Goal: Information Seeking & Learning: Learn about a topic

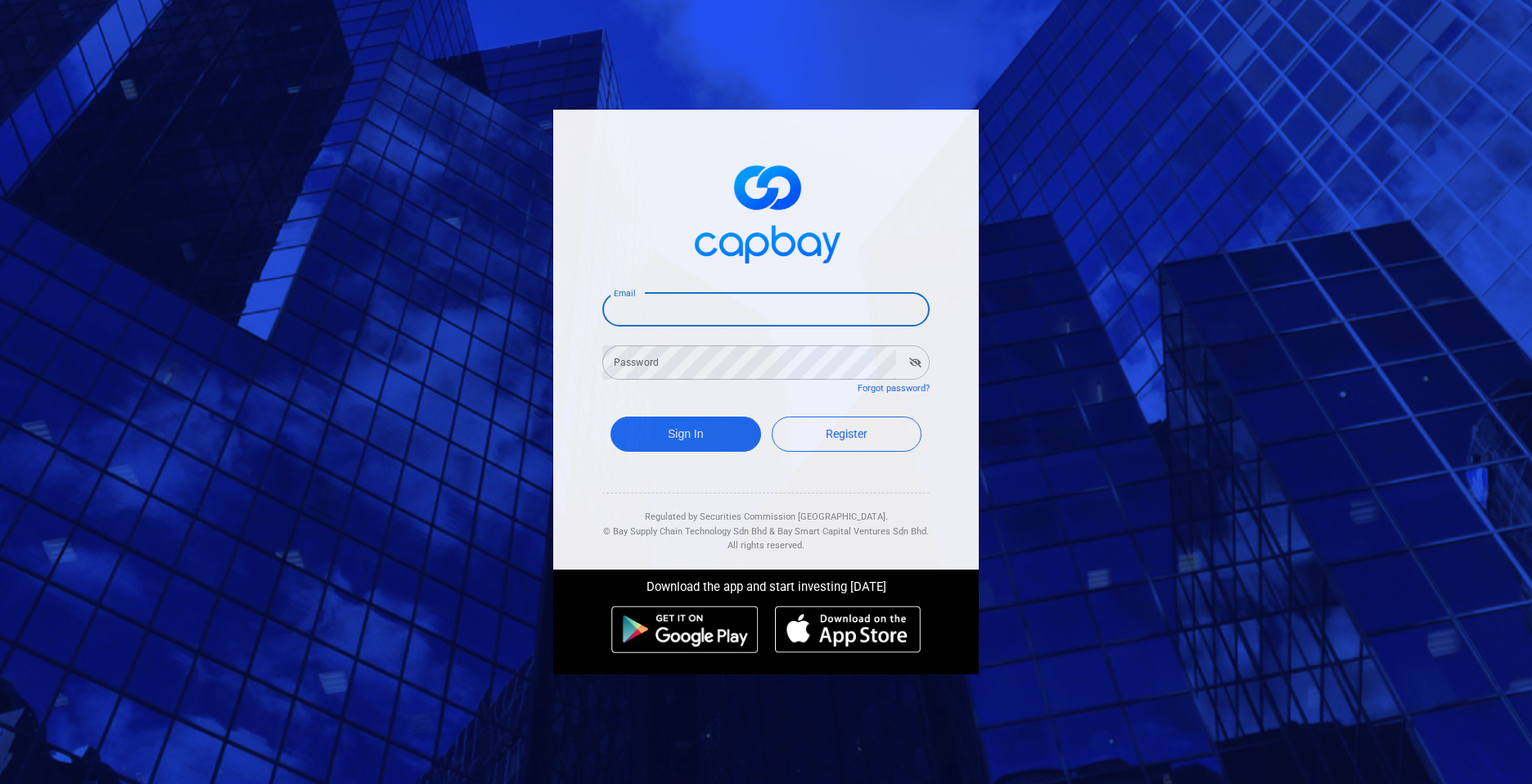
click at [732, 302] on input "Email" at bounding box center [766, 308] width 327 height 34
type input "[EMAIL_ADDRESS][DOMAIN_NAME]"
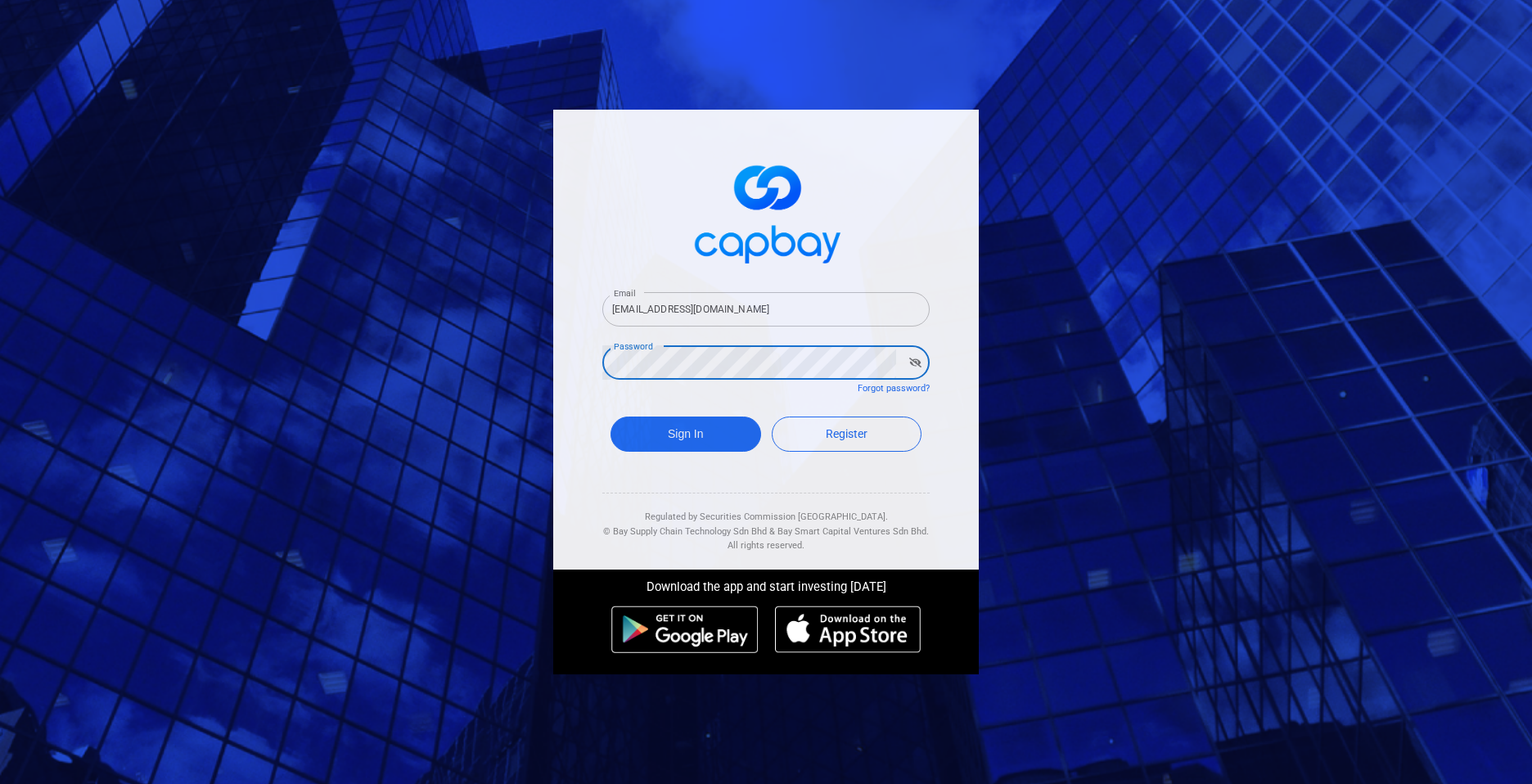
click at [611, 416] on button "Sign In" at bounding box center [686, 434] width 150 height 35
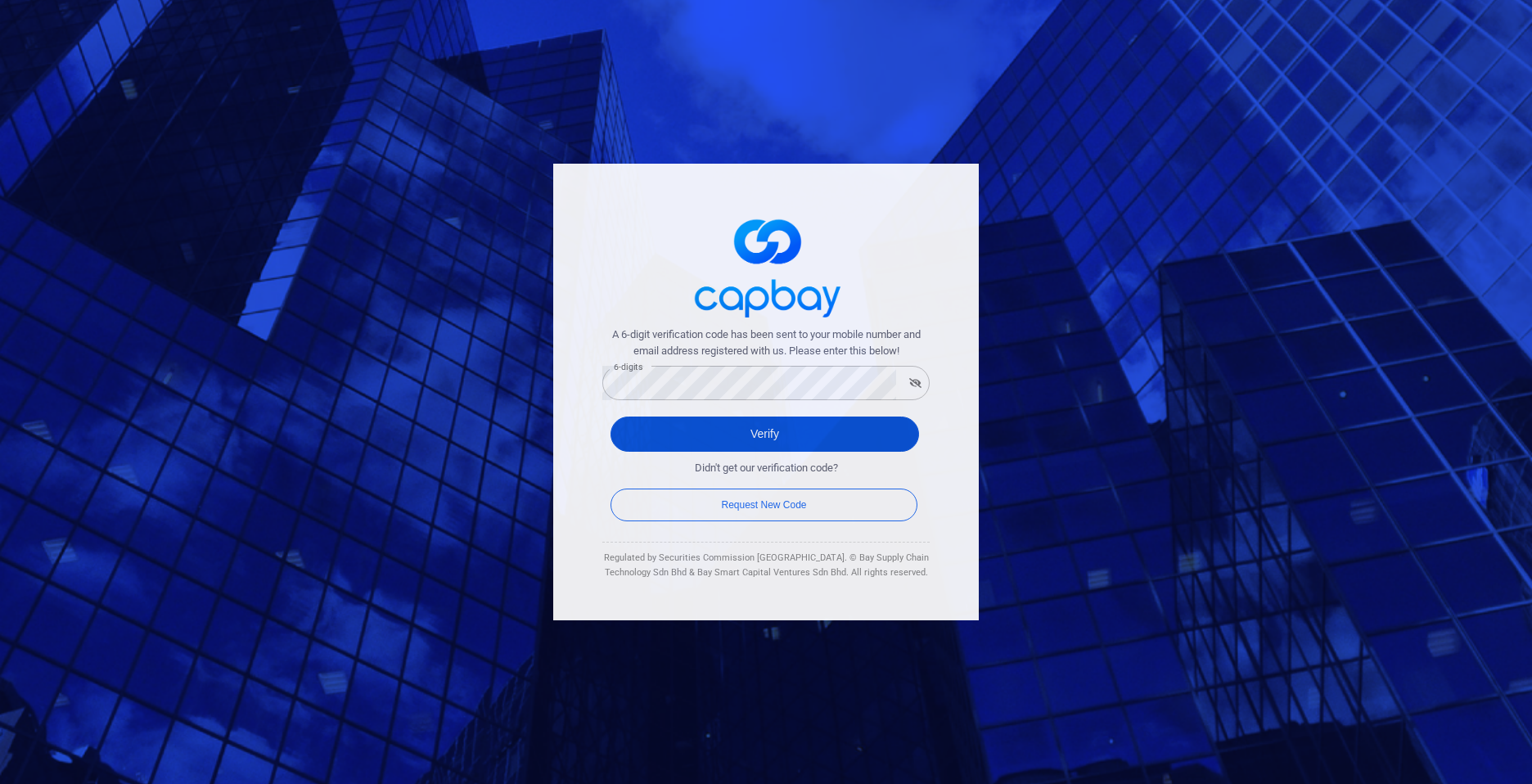
click at [707, 438] on button "Verify" at bounding box center [765, 434] width 309 height 35
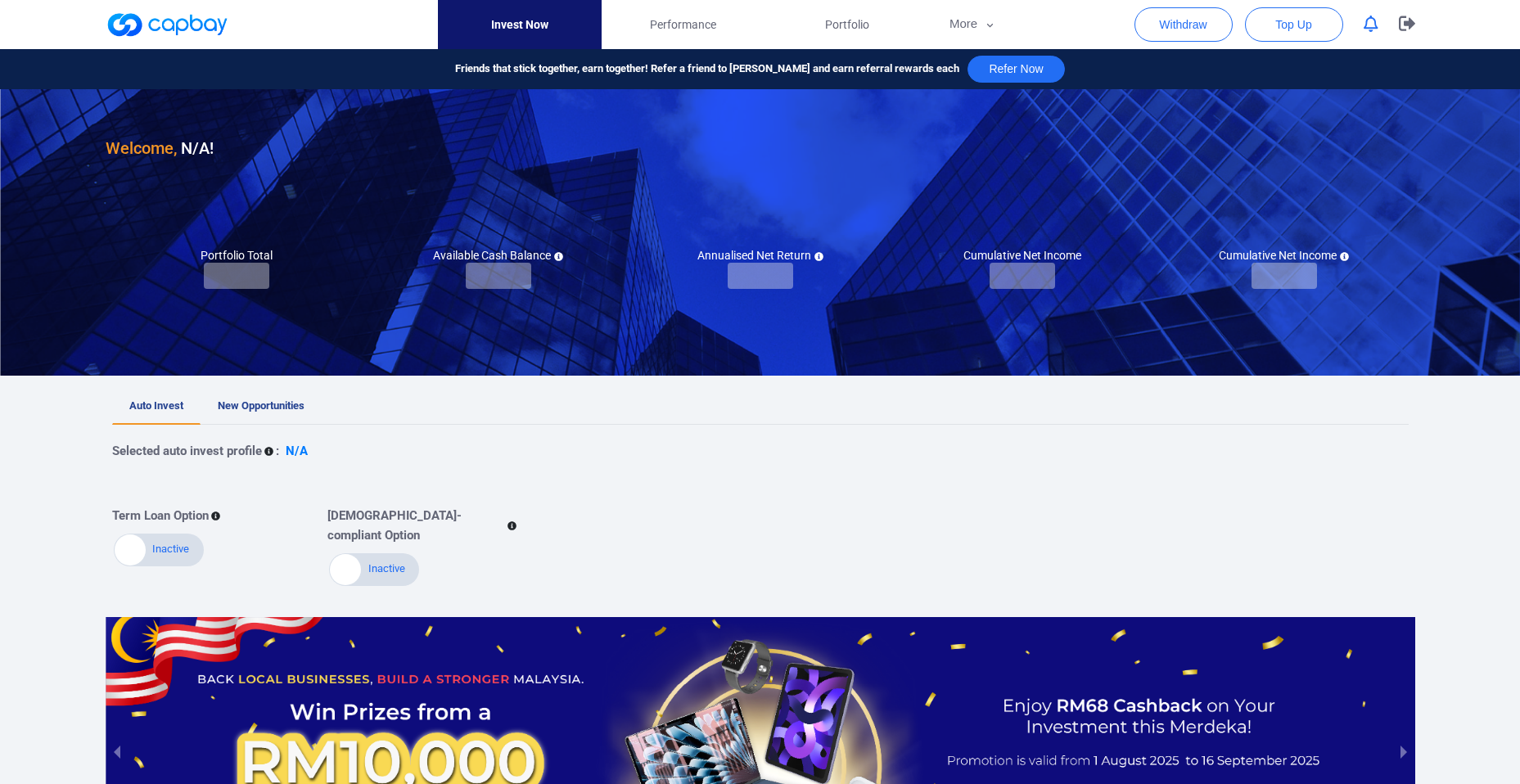
checkbox input "true"
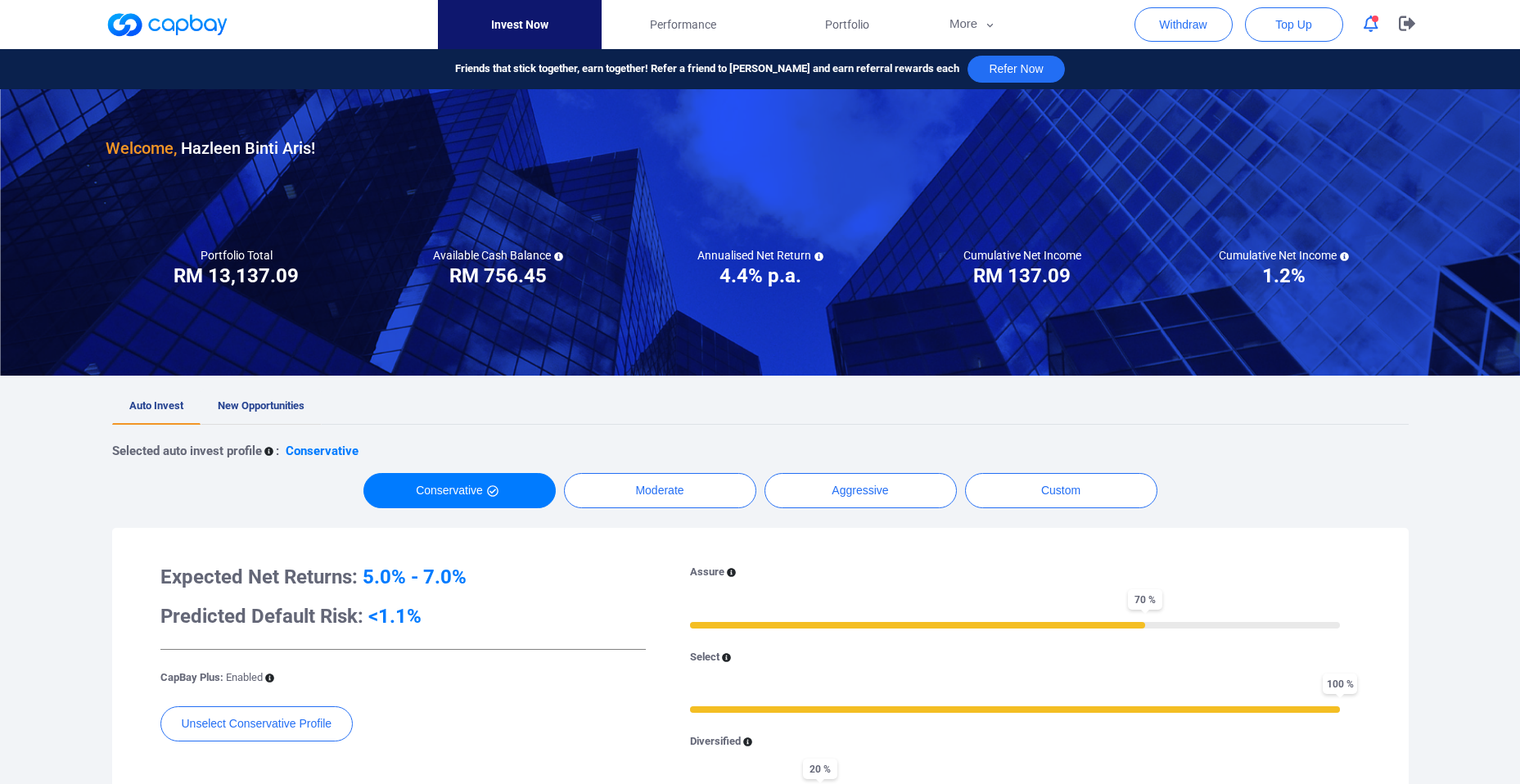
click at [248, 402] on span "New Opportunities" at bounding box center [261, 406] width 87 height 12
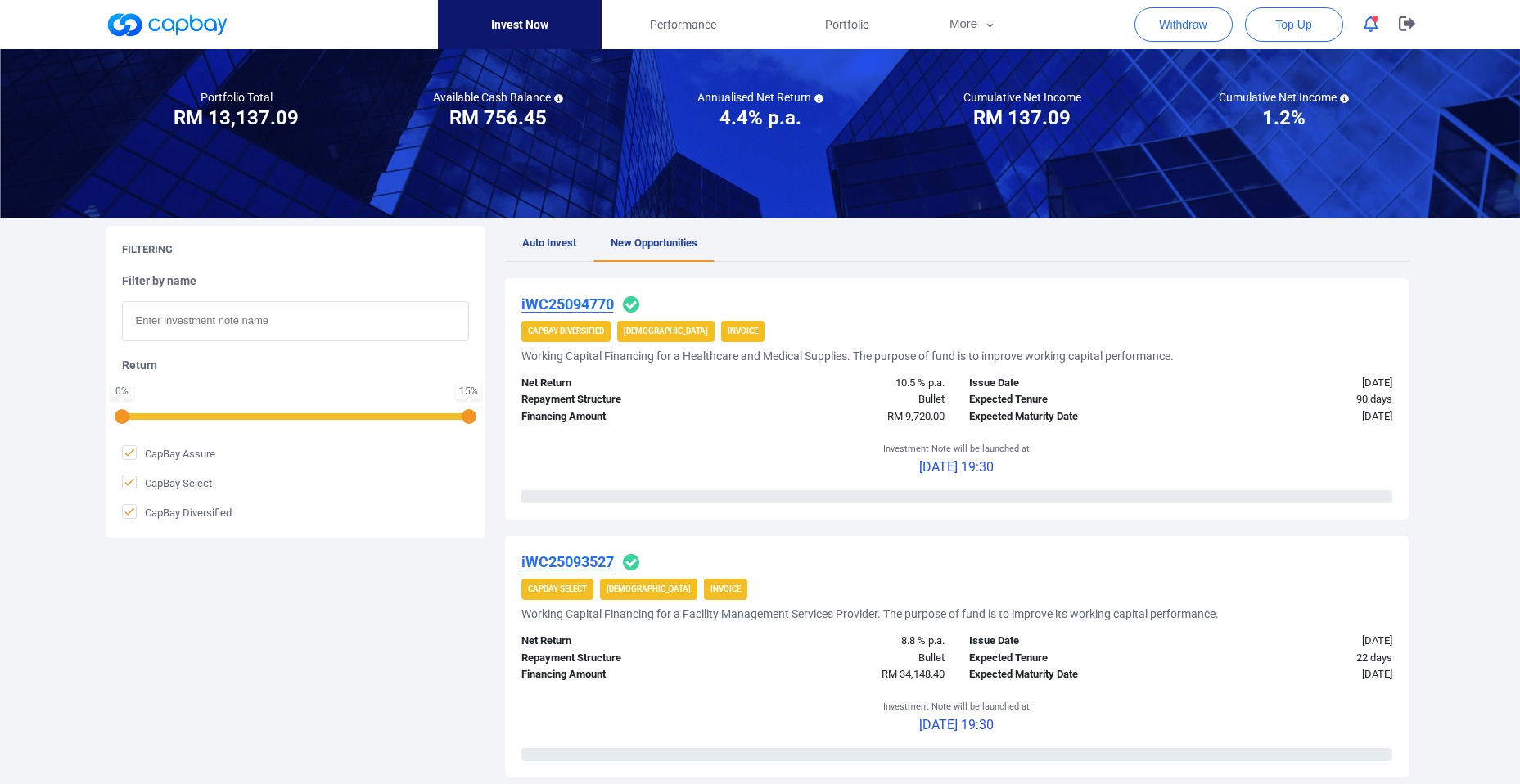
scroll to position [235, 0]
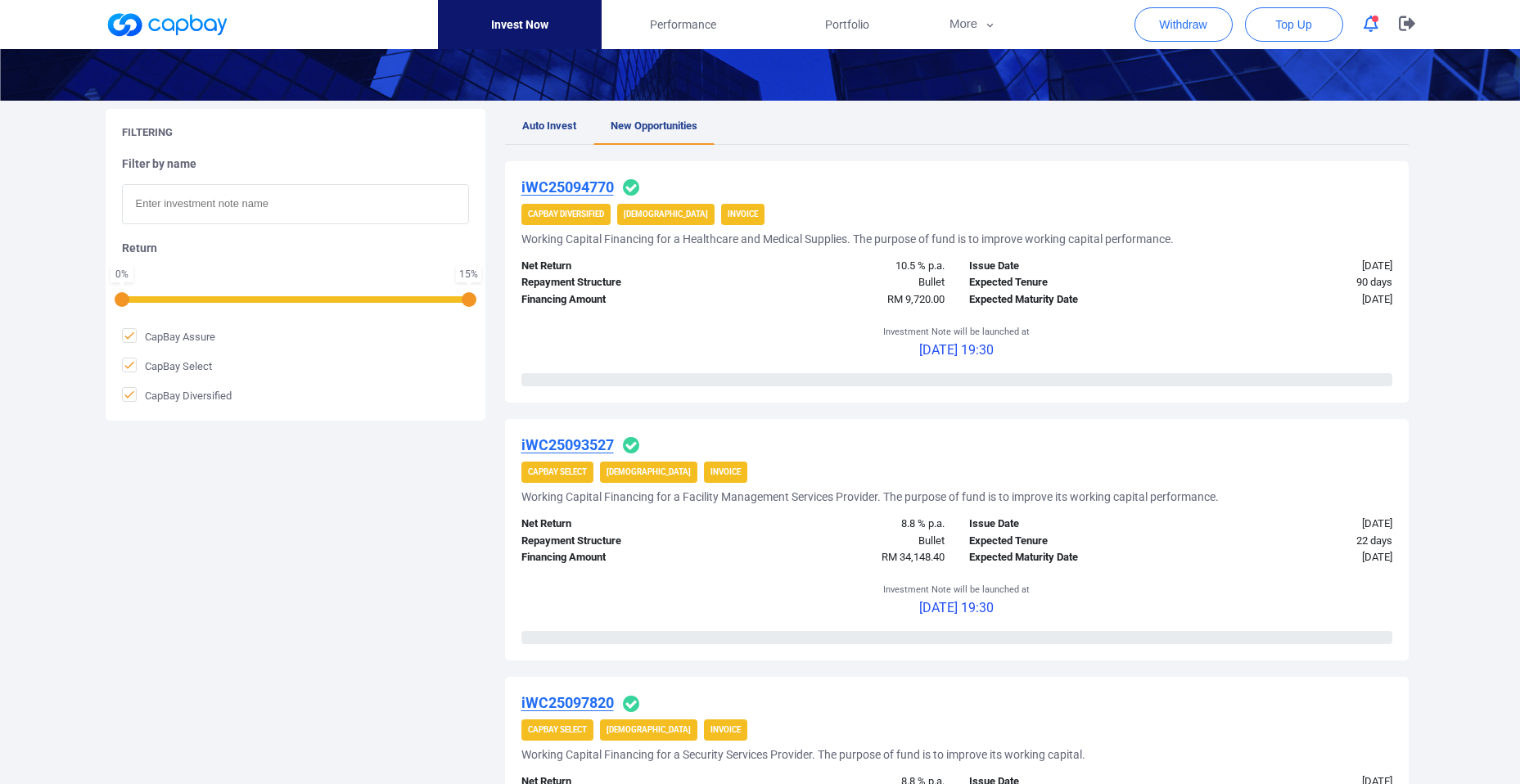
click at [577, 182] on u "iWC25094770" at bounding box center [568, 186] width 93 height 17
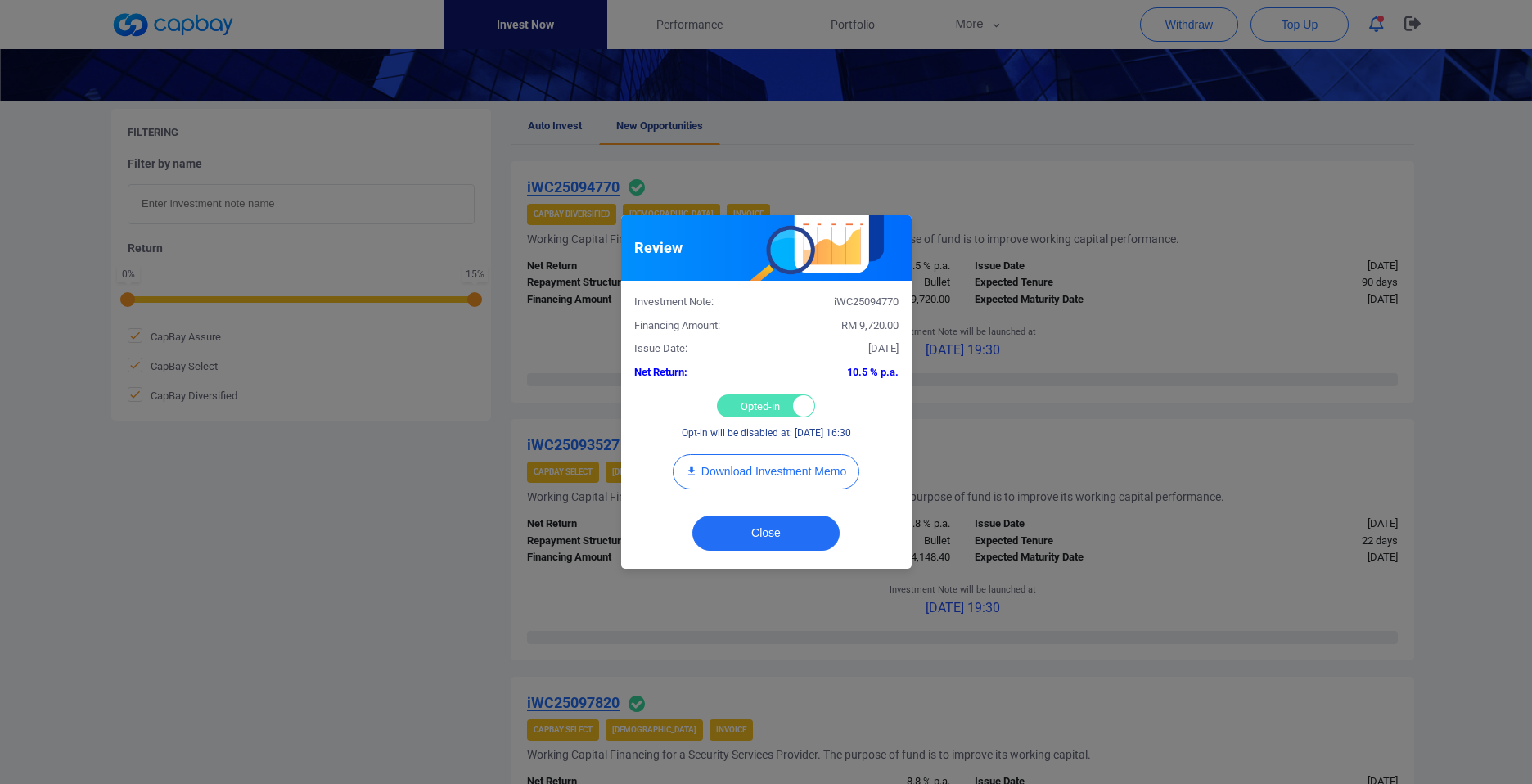
click at [757, 410] on div "Opted-in Opted-out" at bounding box center [766, 406] width 98 height 23
checkbox input "false"
click at [790, 535] on button "Close" at bounding box center [766, 533] width 148 height 35
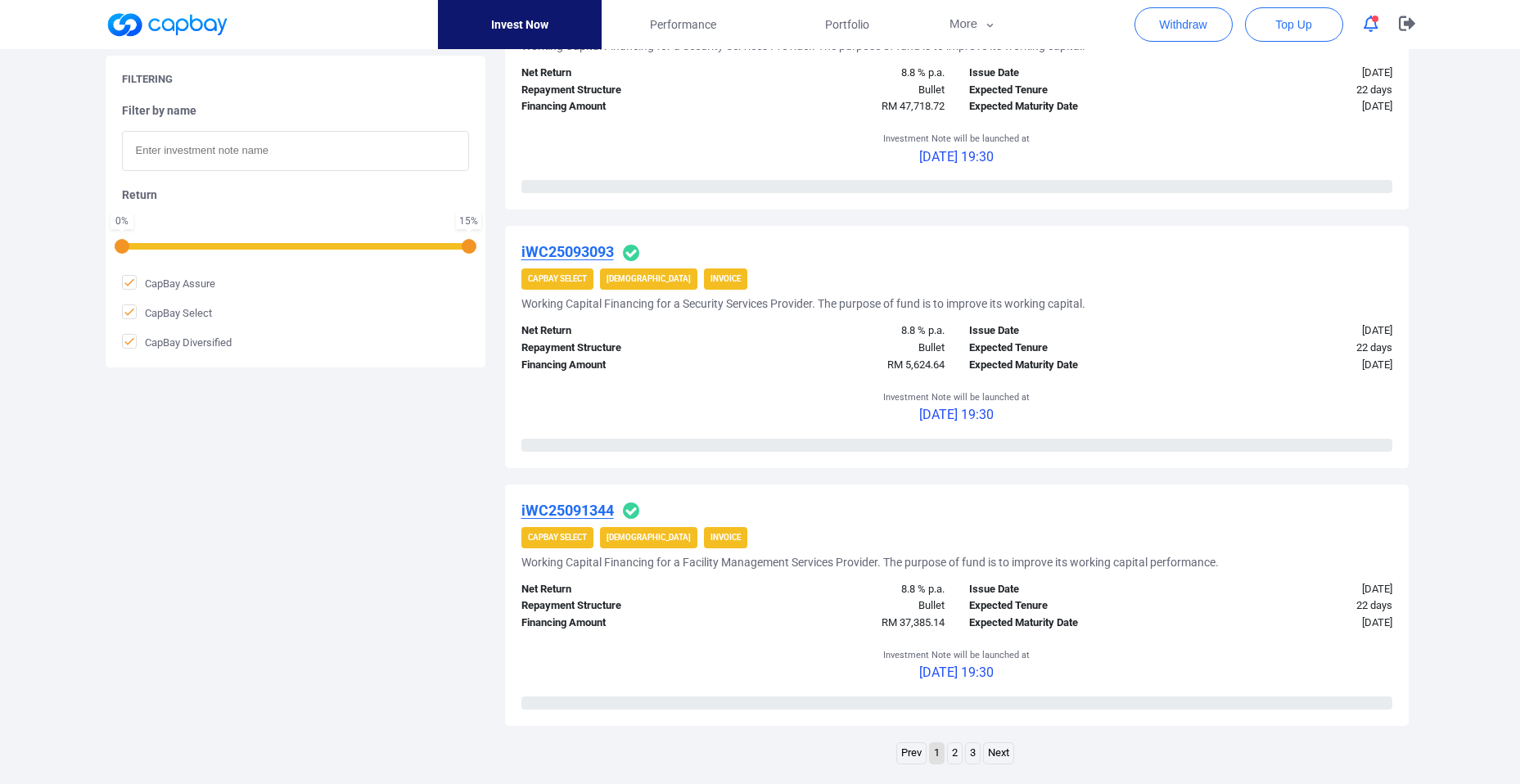
scroll to position [2351, 0]
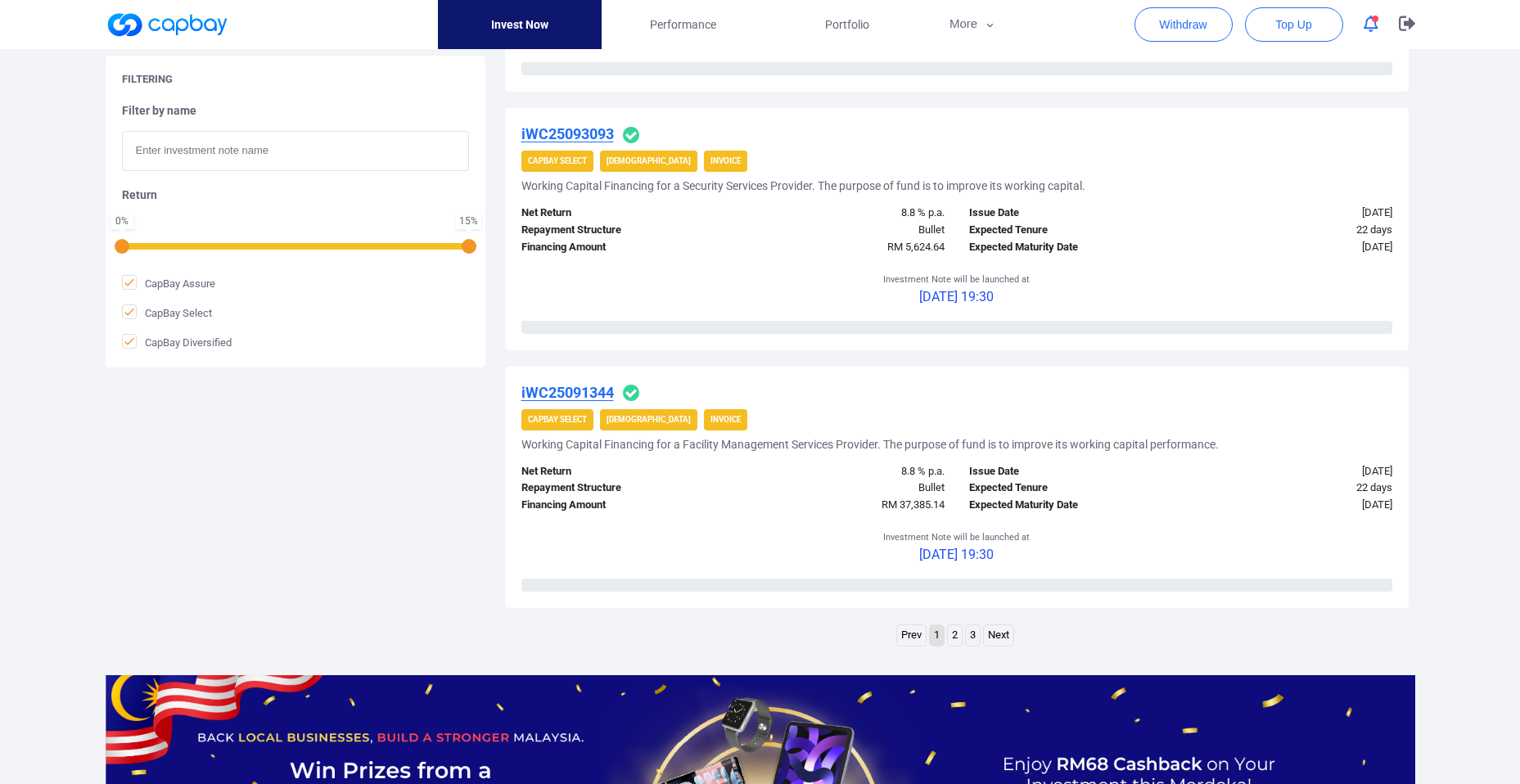
click at [955, 638] on link "2" at bounding box center [955, 635] width 14 height 20
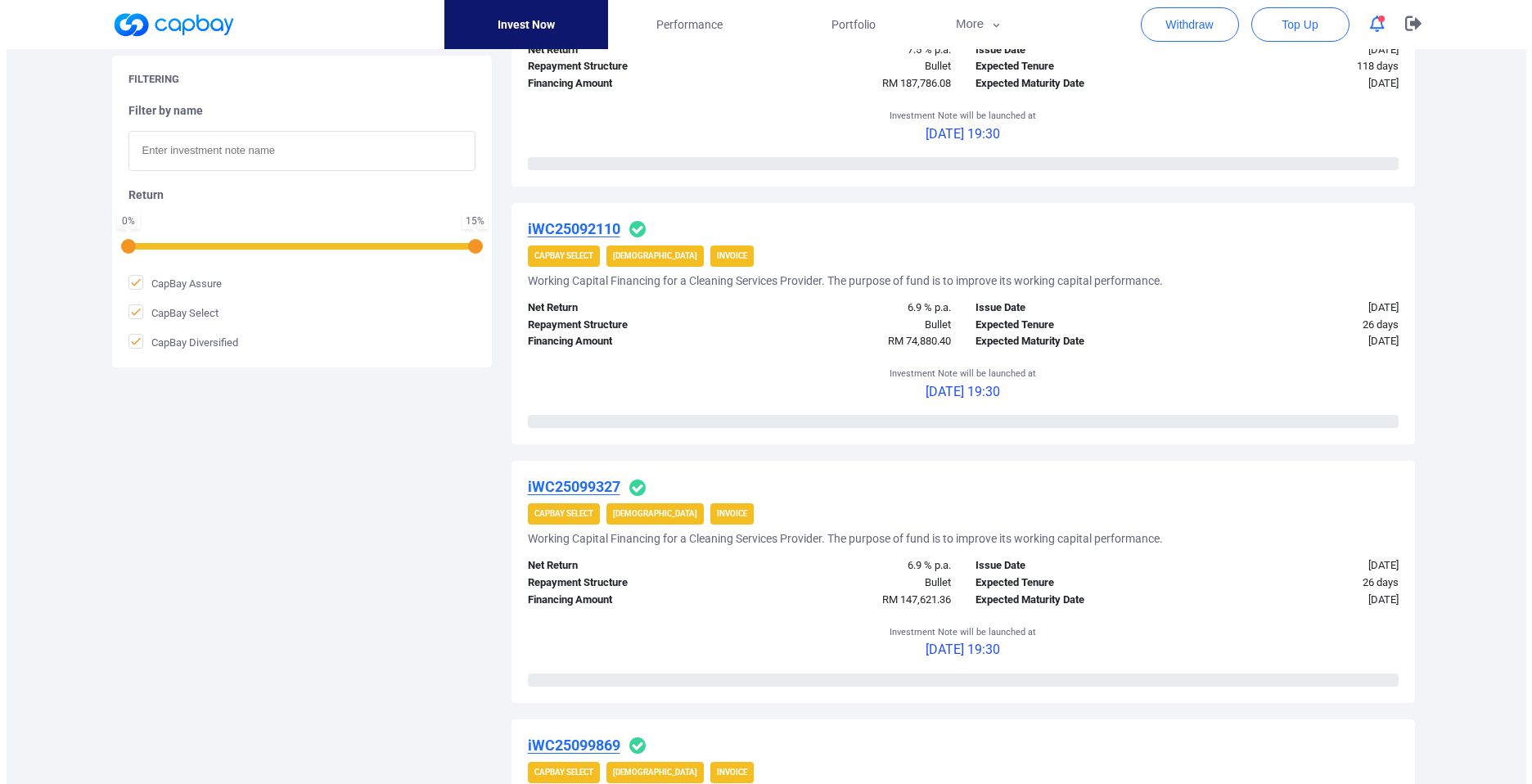
scroll to position [1763, 0]
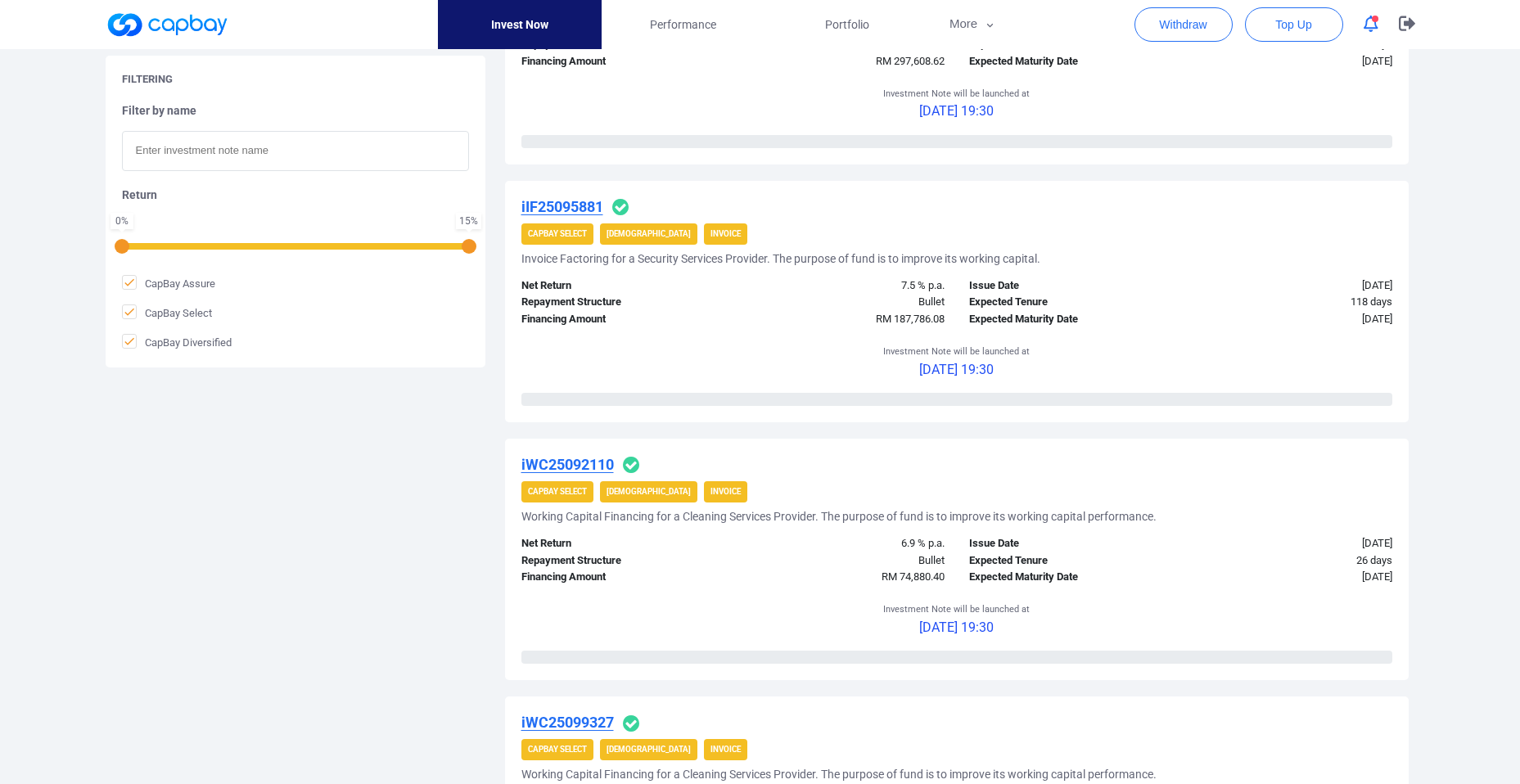
click at [571, 206] on u "iIF25095881" at bounding box center [562, 206] width 82 height 17
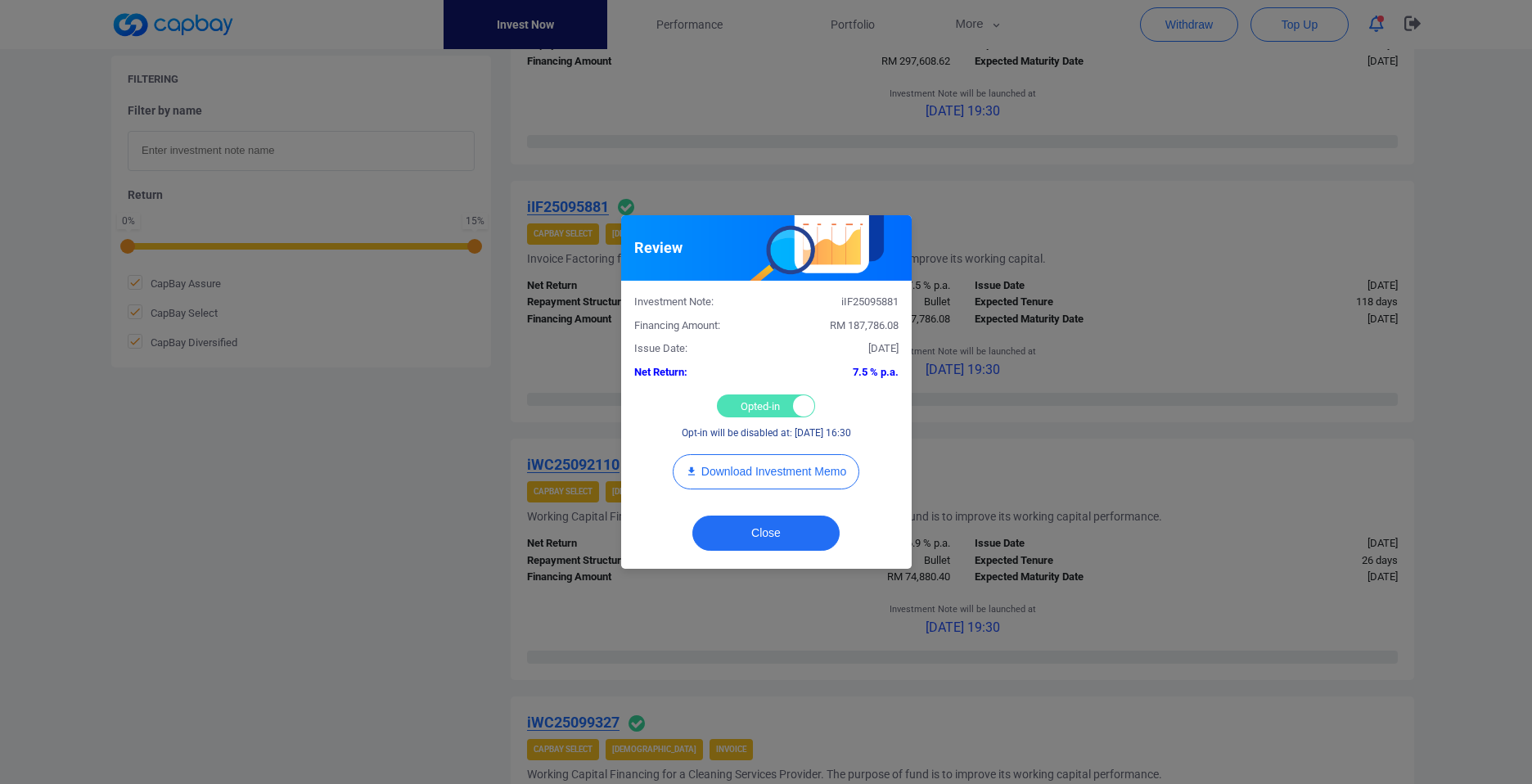
click at [760, 410] on div "Opted-in Opted-out" at bounding box center [766, 406] width 98 height 23
checkbox input "false"
click at [826, 530] on button "Close" at bounding box center [766, 533] width 148 height 35
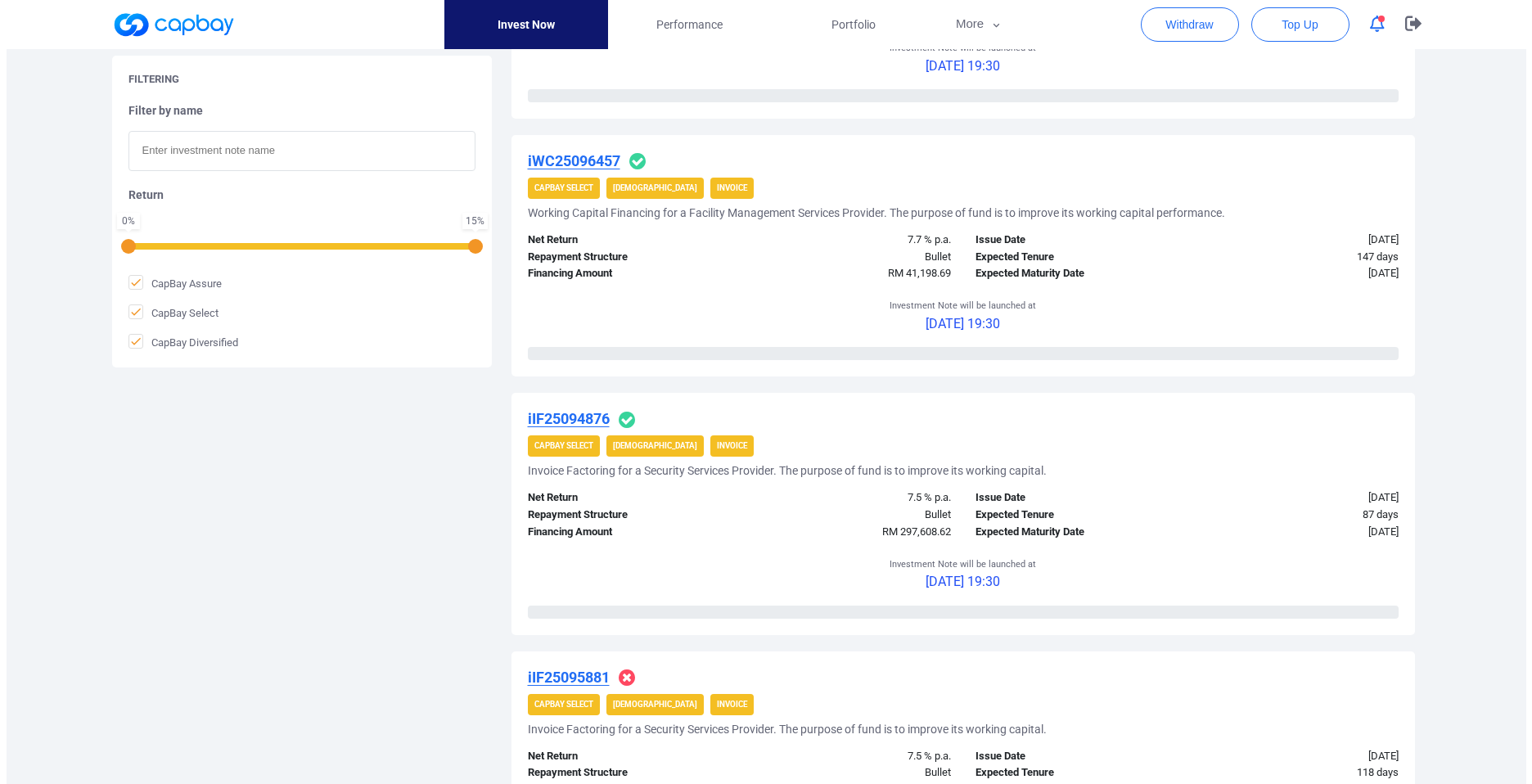
scroll to position [1176, 0]
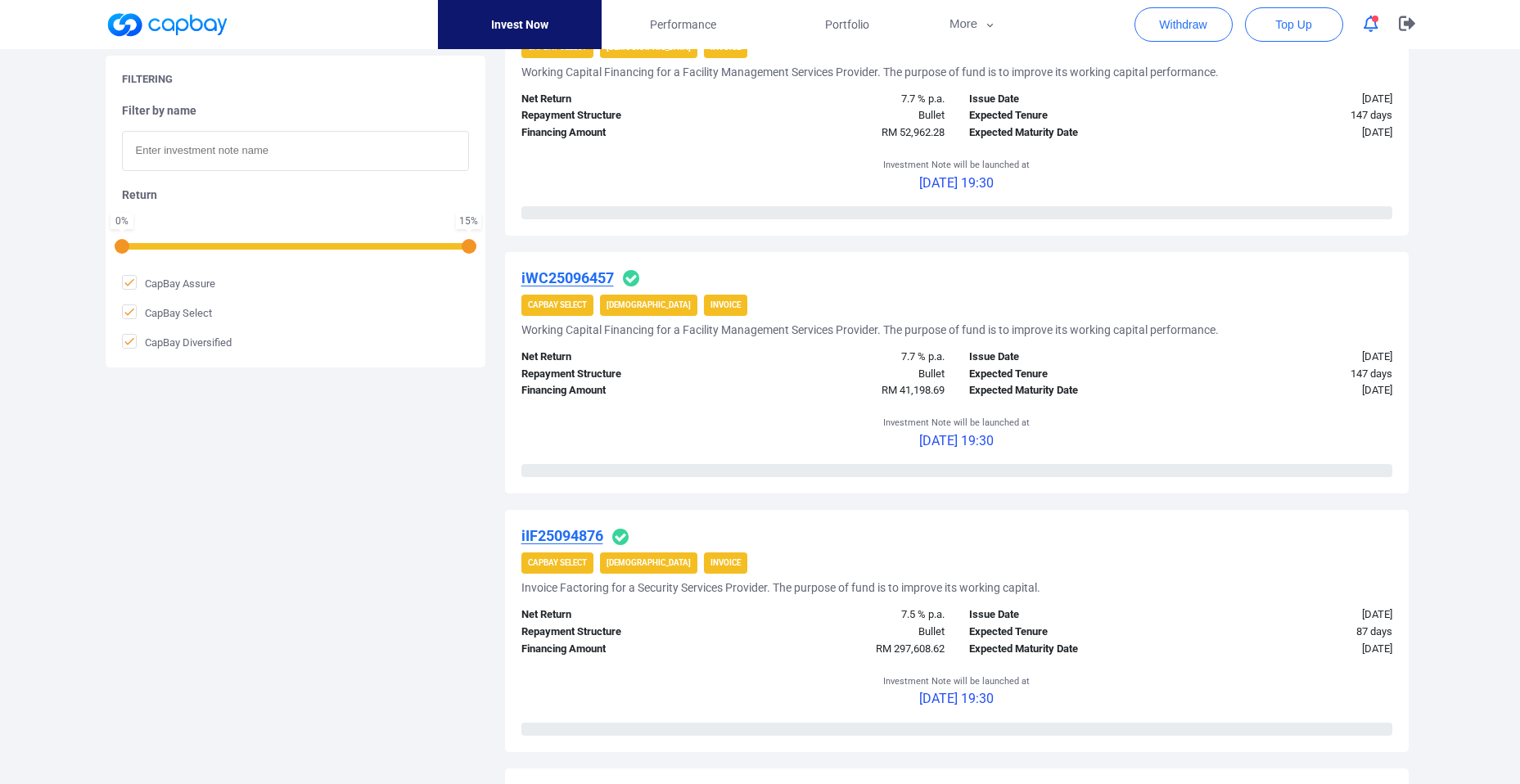
click at [572, 270] on u "iWC25096457" at bounding box center [568, 278] width 93 height 17
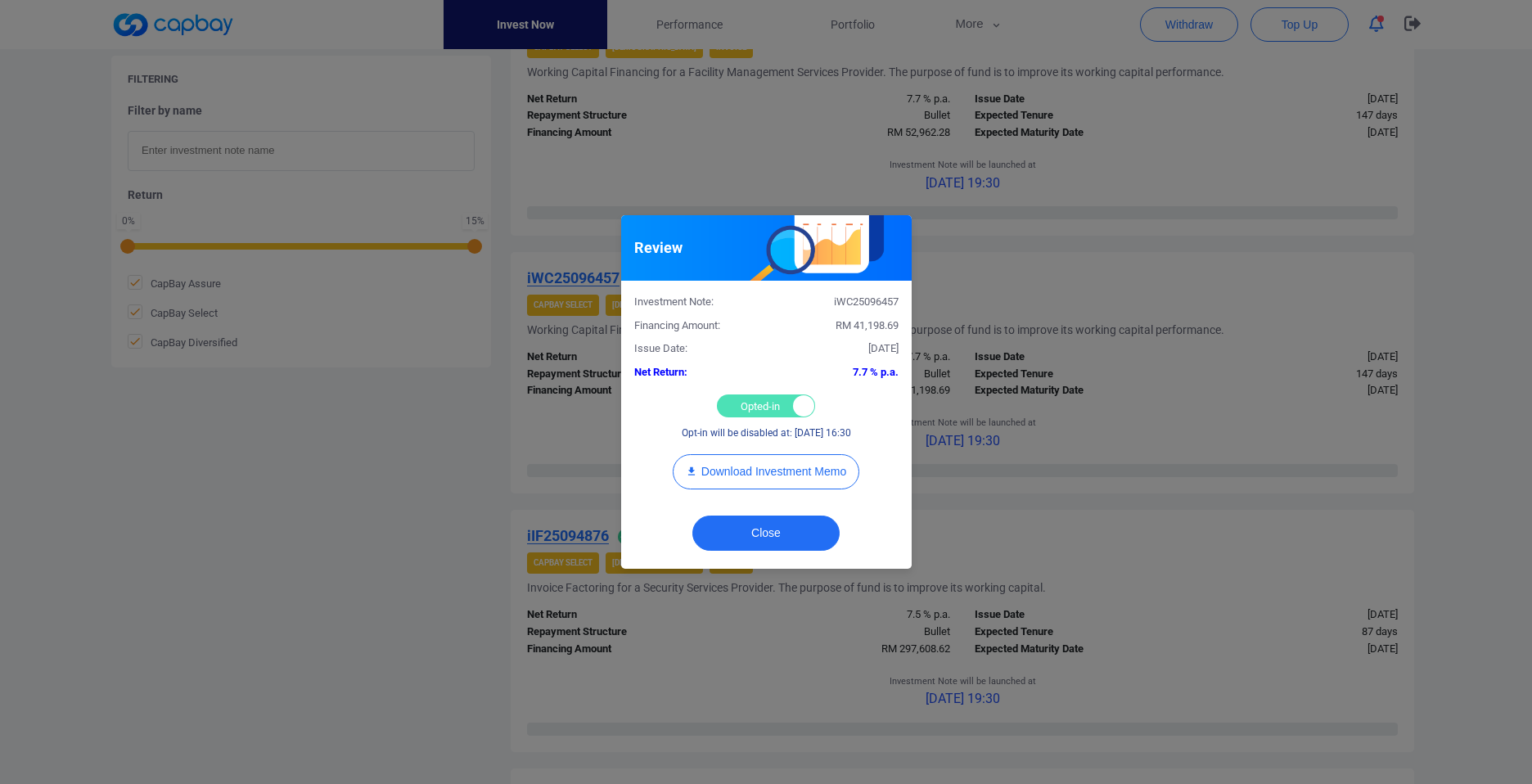
click at [751, 409] on div "Opted-in Opted-out" at bounding box center [766, 406] width 98 height 23
checkbox input "false"
click at [771, 540] on button "Close" at bounding box center [766, 533] width 148 height 35
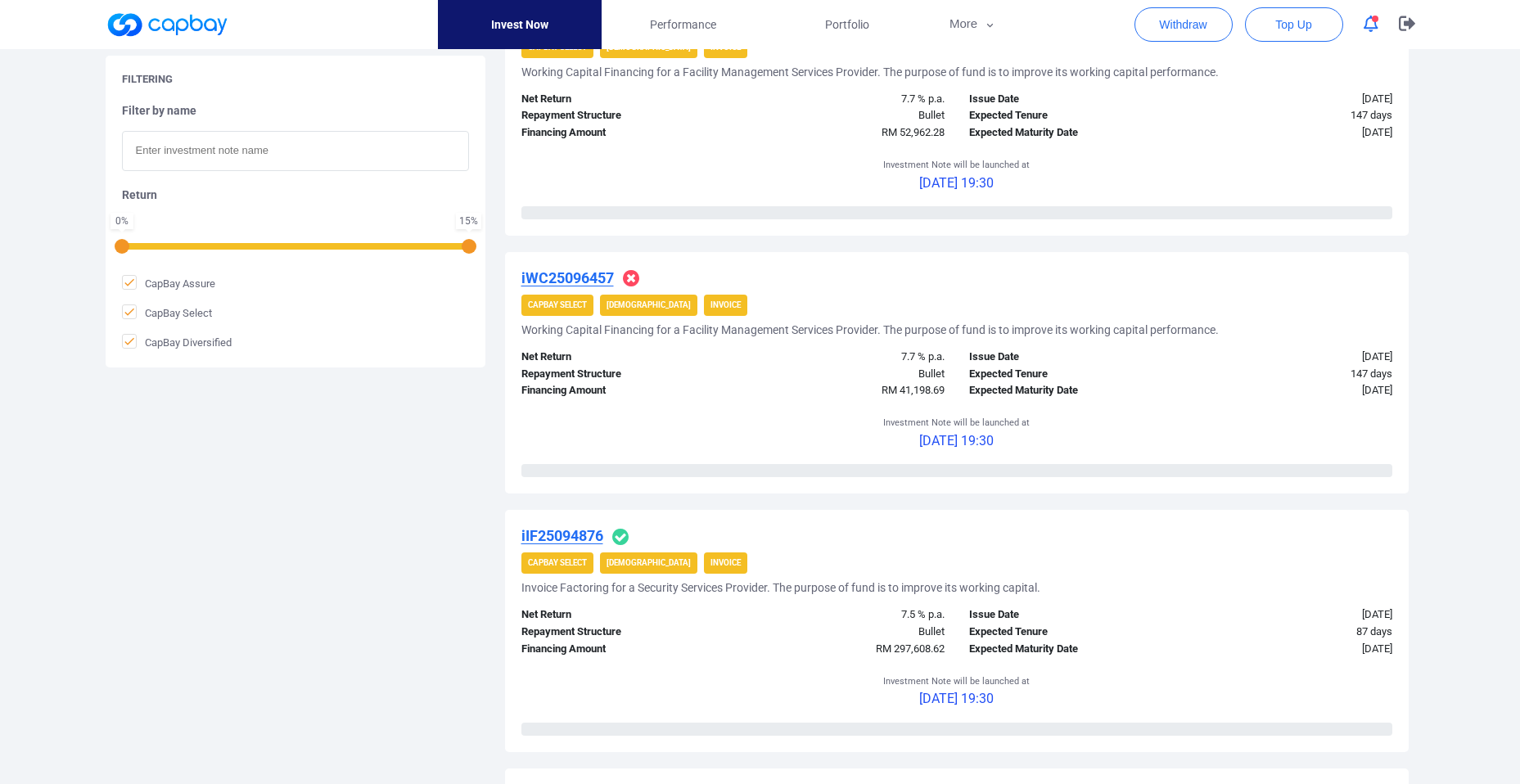
click at [572, 533] on u "iIF25094876" at bounding box center [562, 535] width 82 height 17
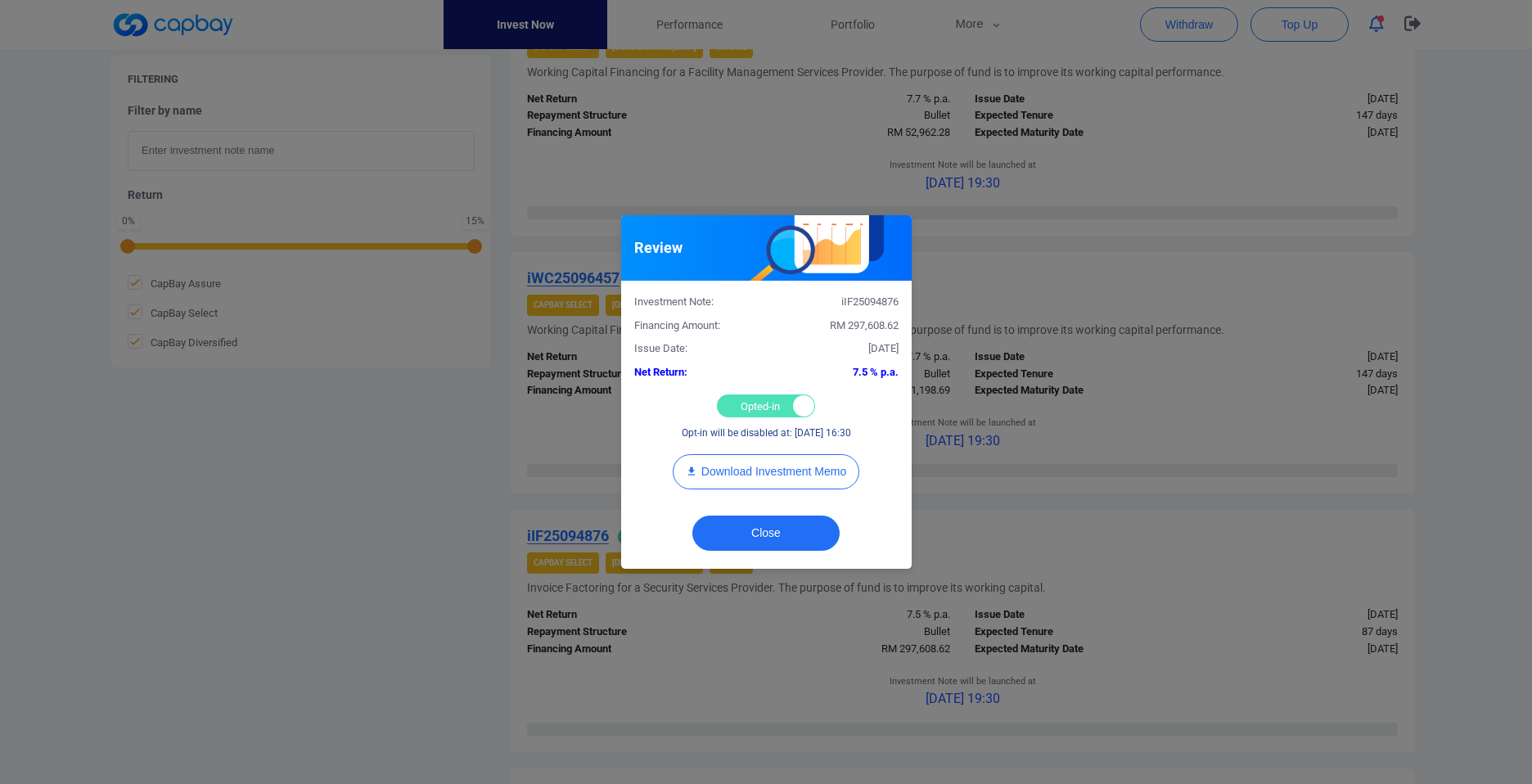
click at [769, 410] on div "Opted-in Opted-out" at bounding box center [766, 406] width 98 height 23
checkbox input "false"
click at [761, 536] on button "Close" at bounding box center [766, 533] width 148 height 35
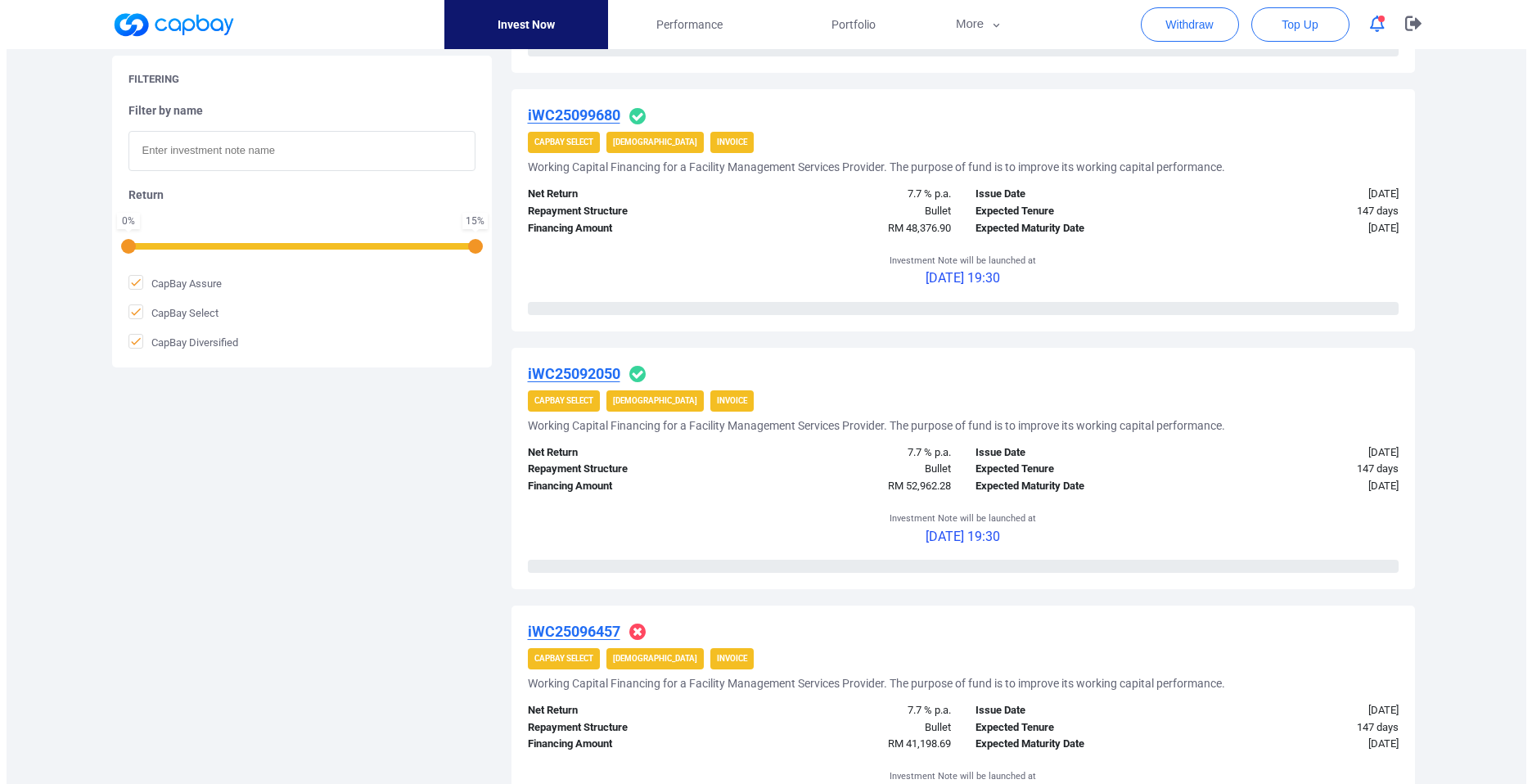
scroll to position [705, 0]
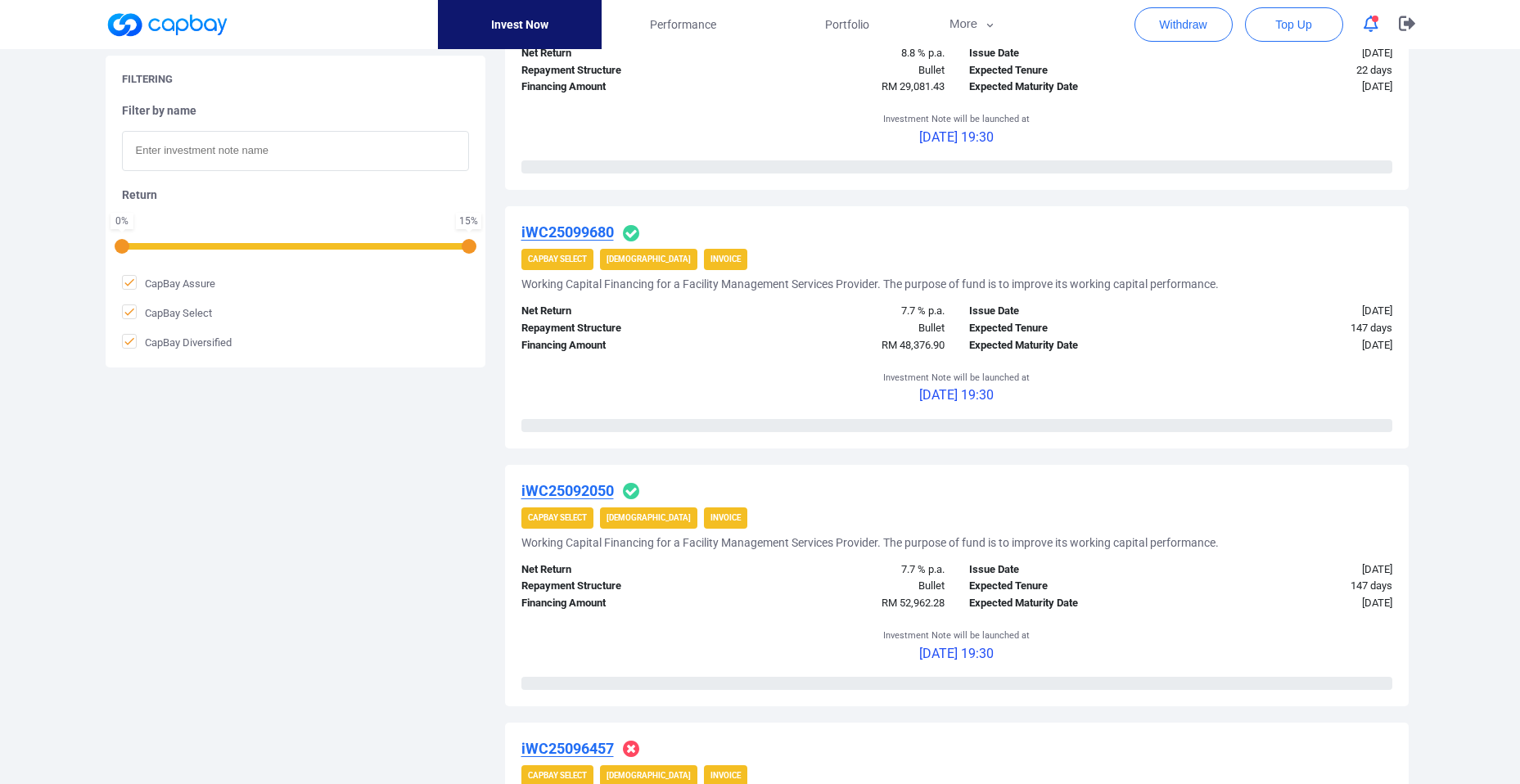
click at [578, 232] on u "iWC25099680" at bounding box center [568, 232] width 93 height 17
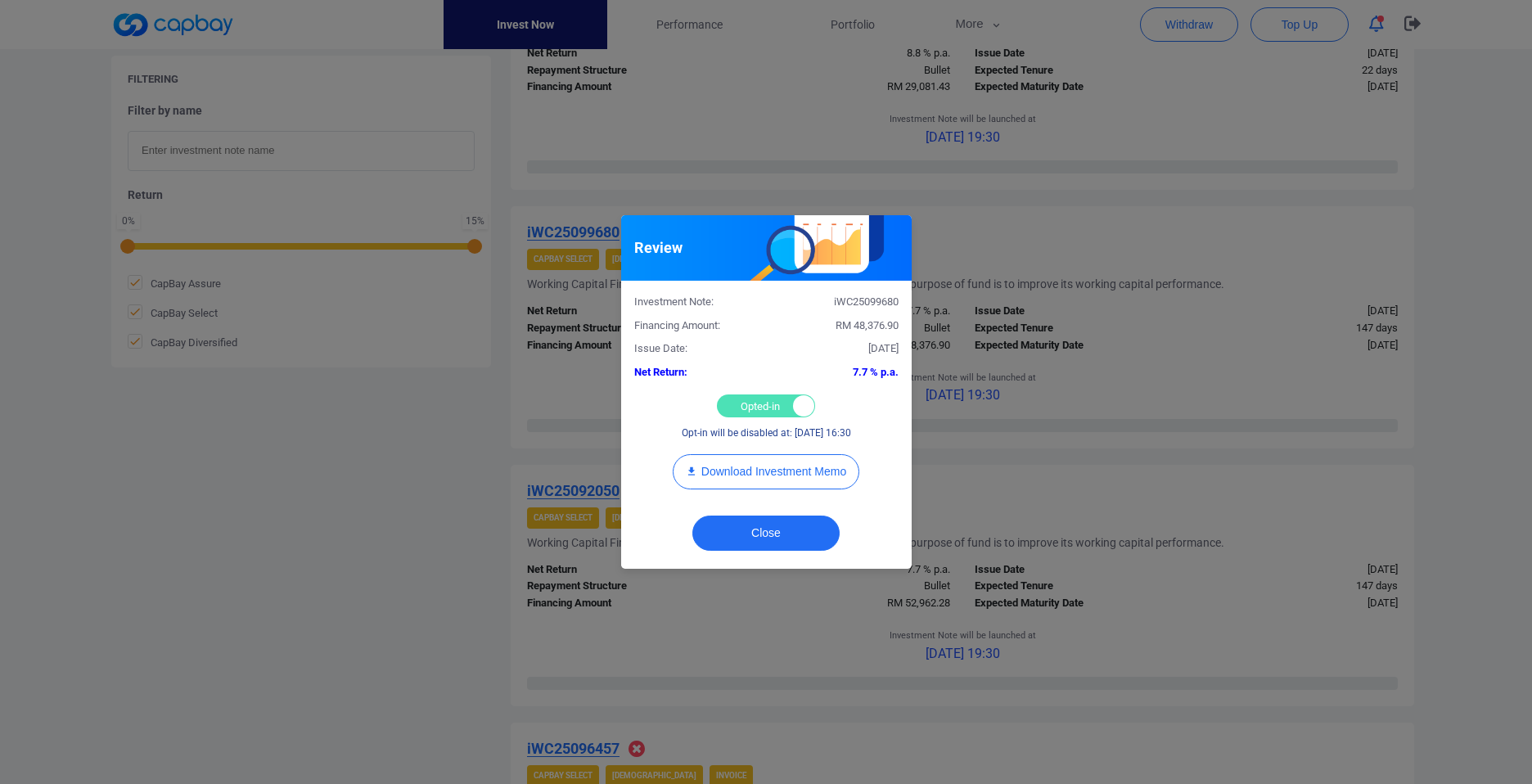
click at [750, 413] on div "Opted-in Opted-out" at bounding box center [766, 406] width 98 height 23
checkbox input "false"
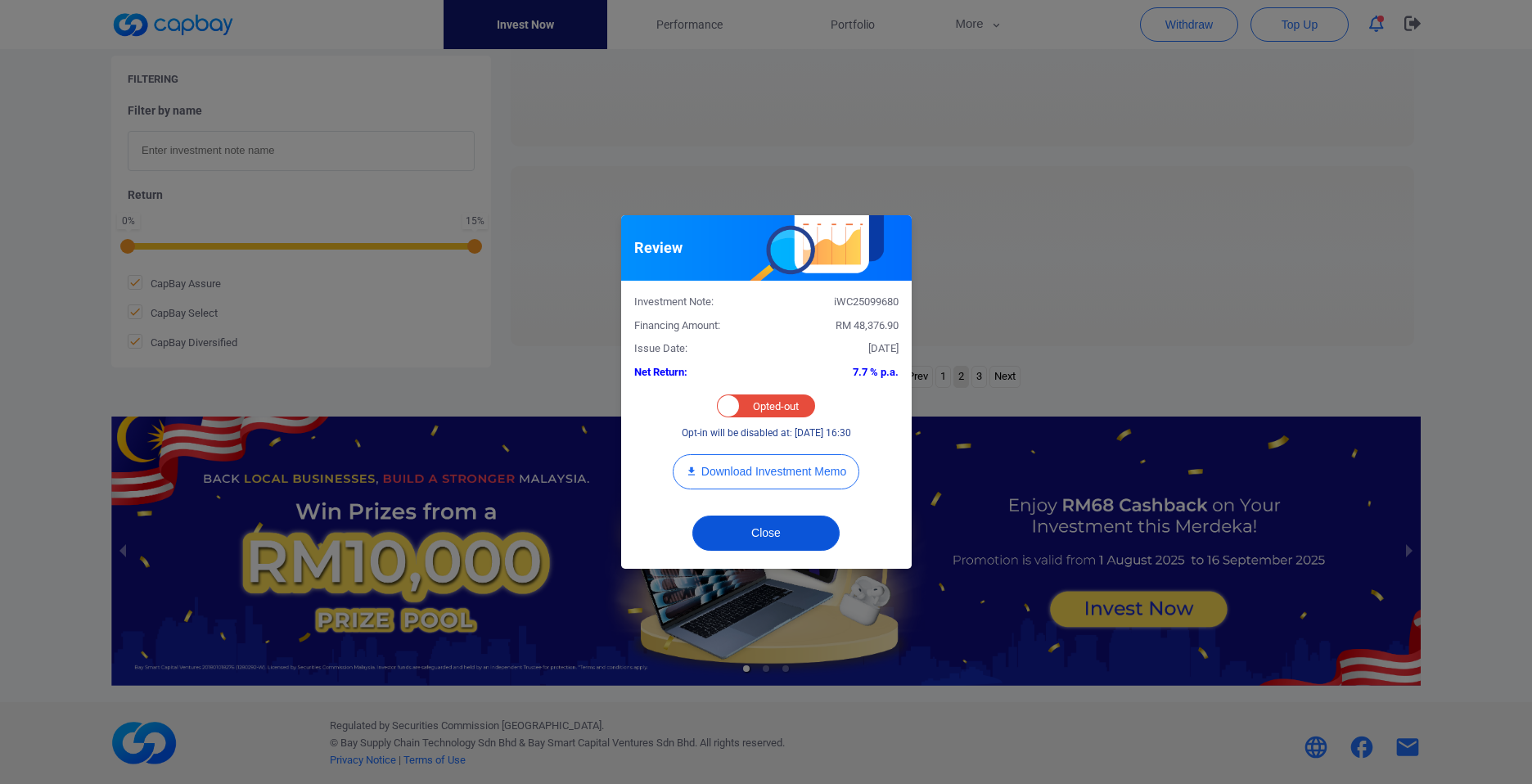
click at [776, 524] on button "Close" at bounding box center [766, 533] width 148 height 35
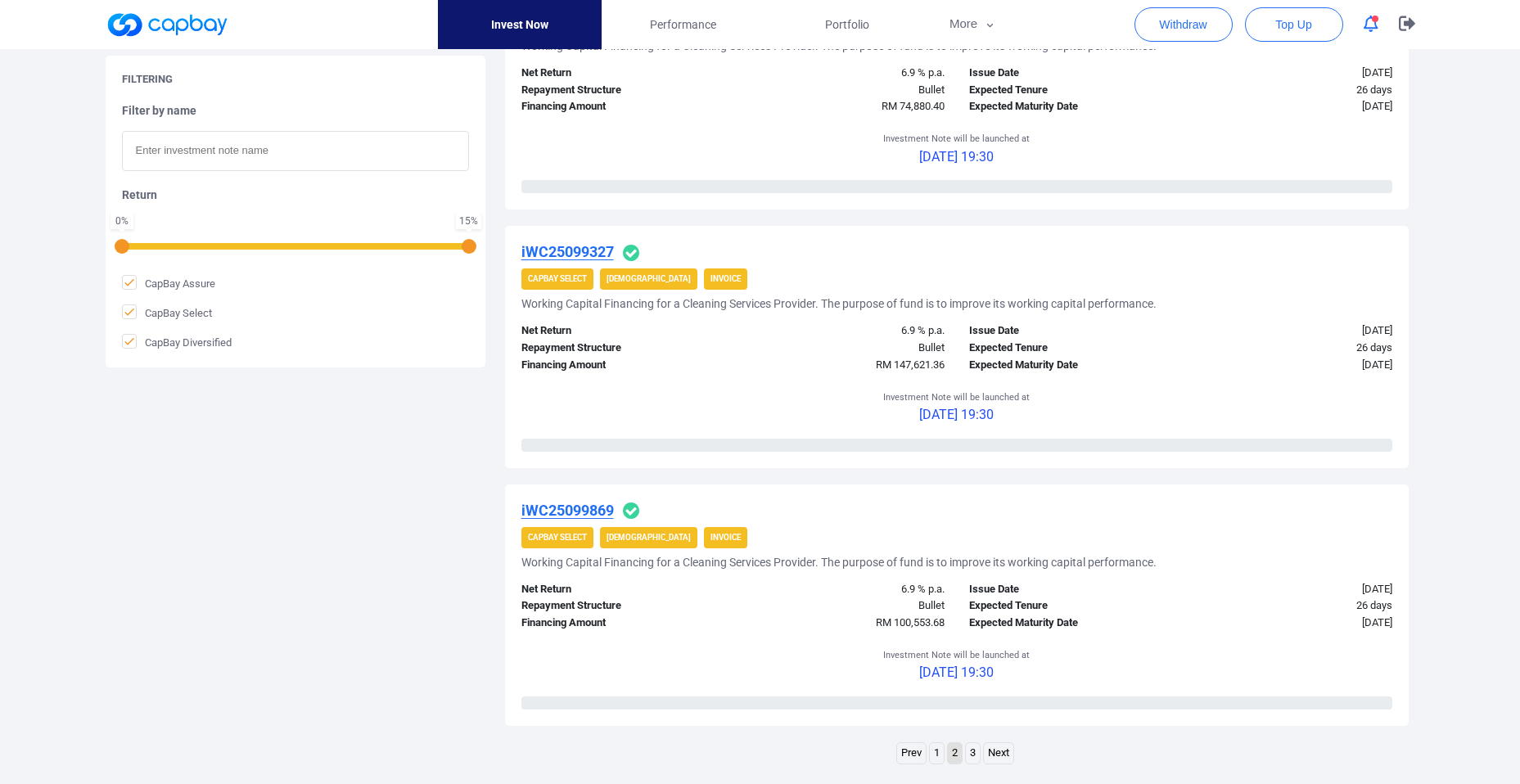
scroll to position [2611, 0]
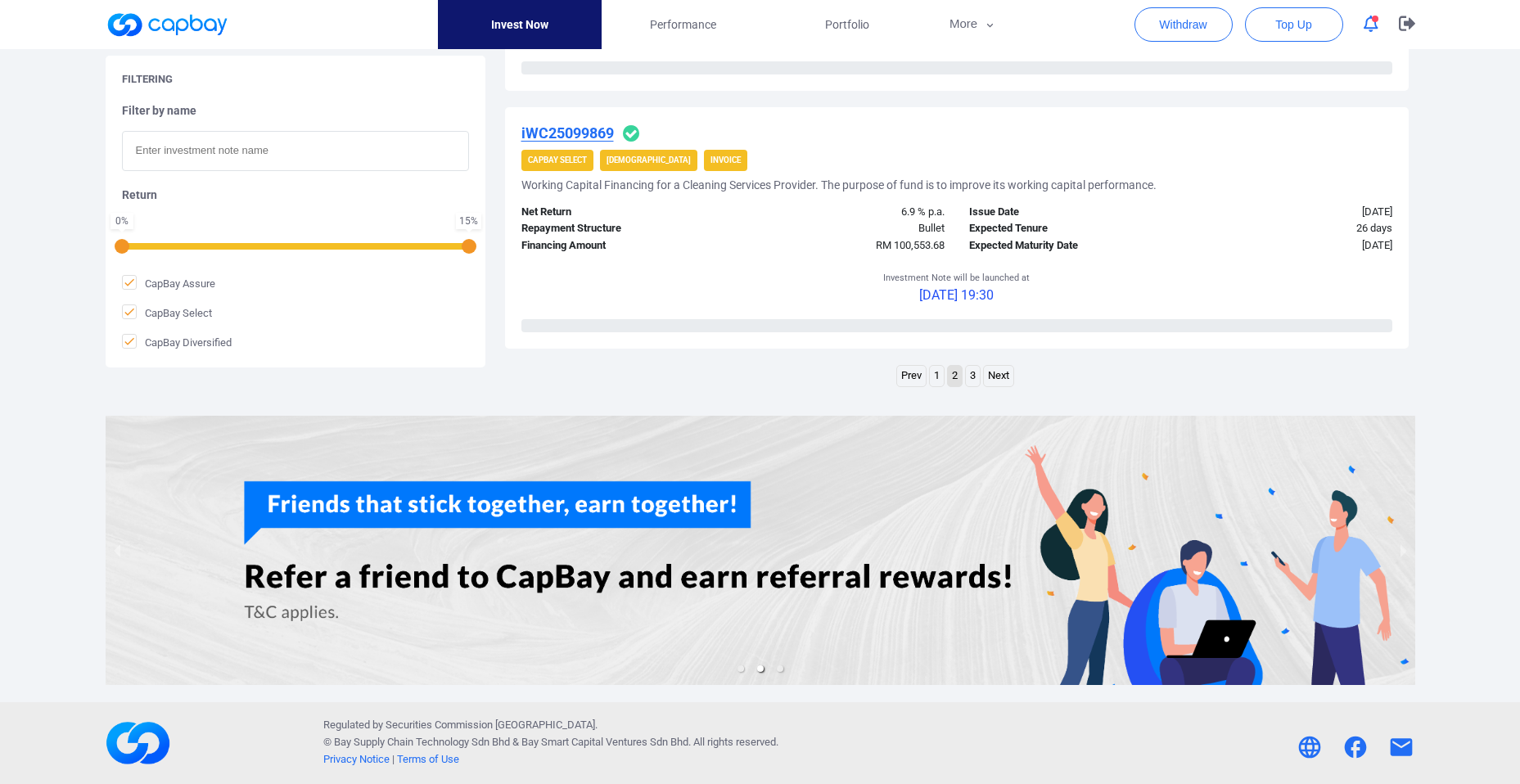
click at [977, 377] on link "3" at bounding box center [973, 376] width 14 height 20
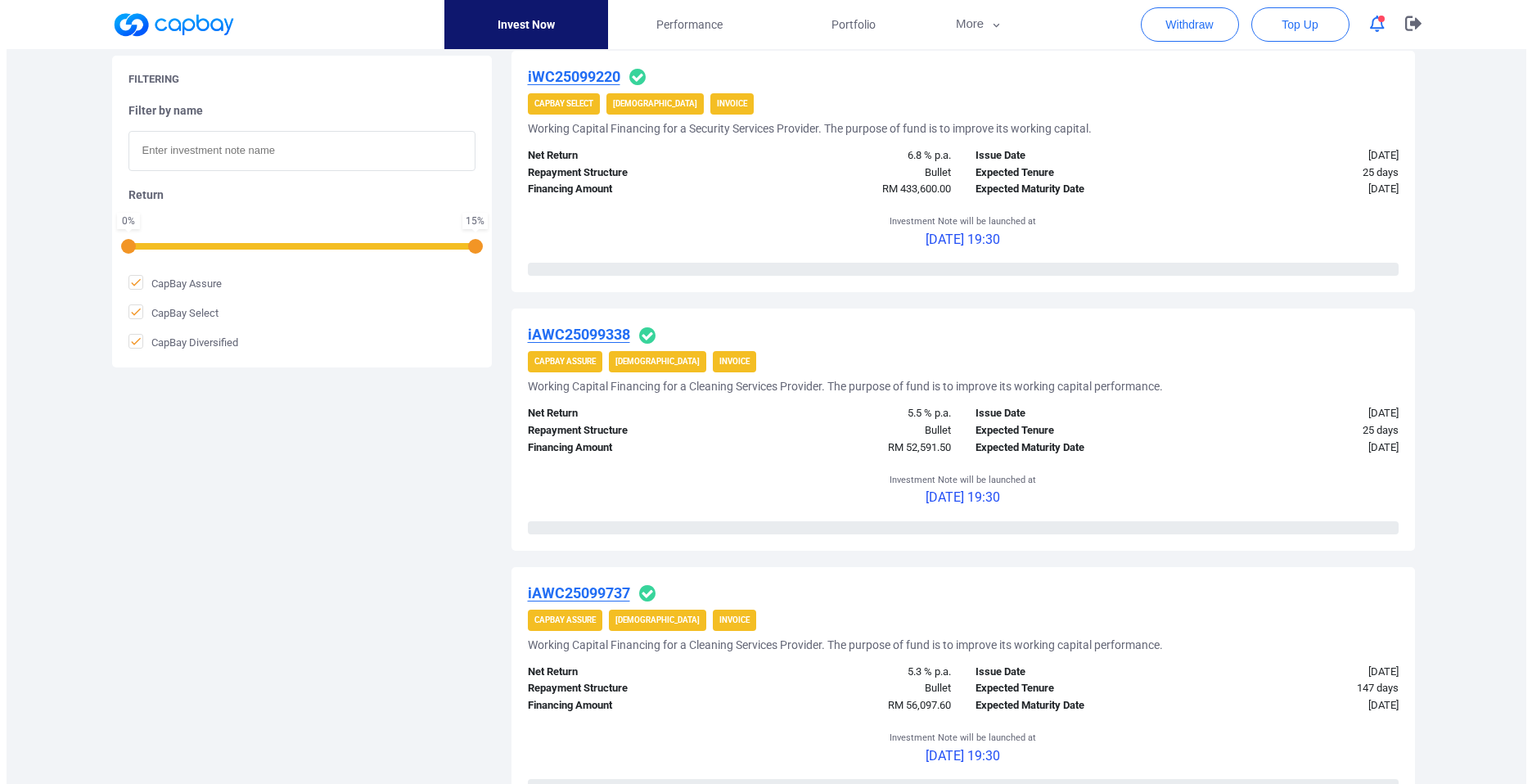
scroll to position [1321, 0]
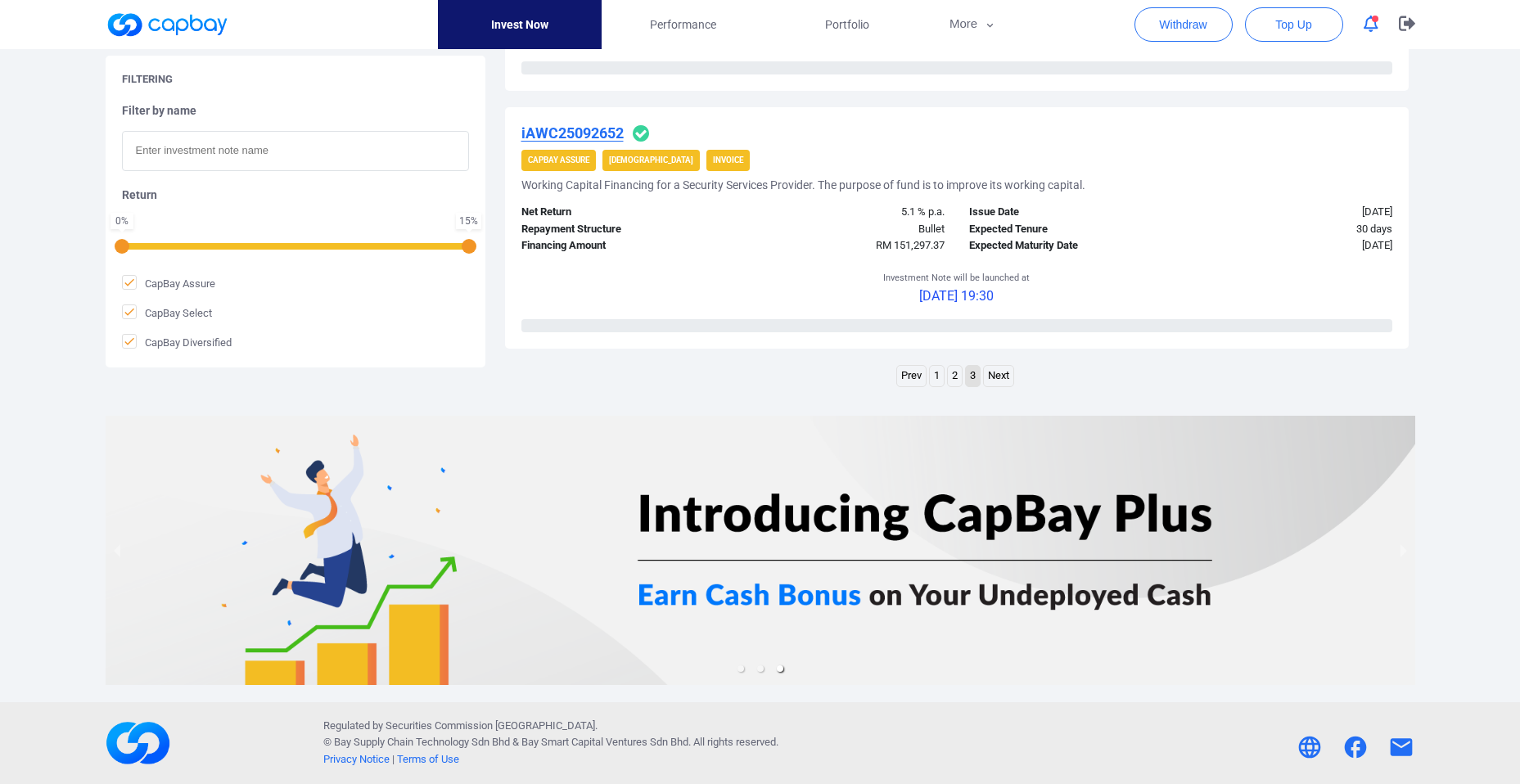
click at [601, 136] on u "iAWC25092652" at bounding box center [573, 133] width 103 height 17
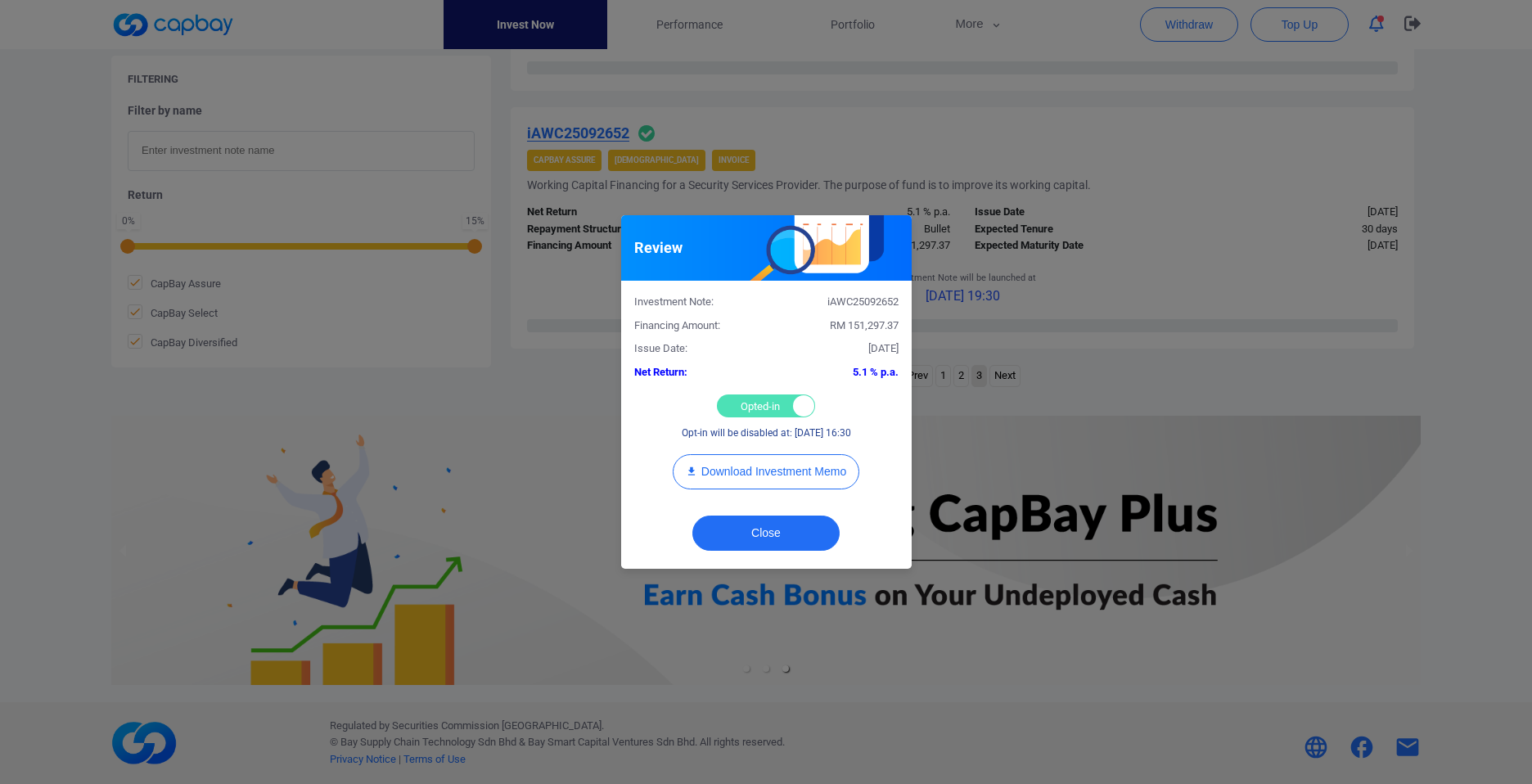
click at [757, 400] on div "Opted-in Opted-out" at bounding box center [766, 406] width 98 height 23
checkbox input "false"
click at [782, 529] on button "Close" at bounding box center [766, 533] width 148 height 35
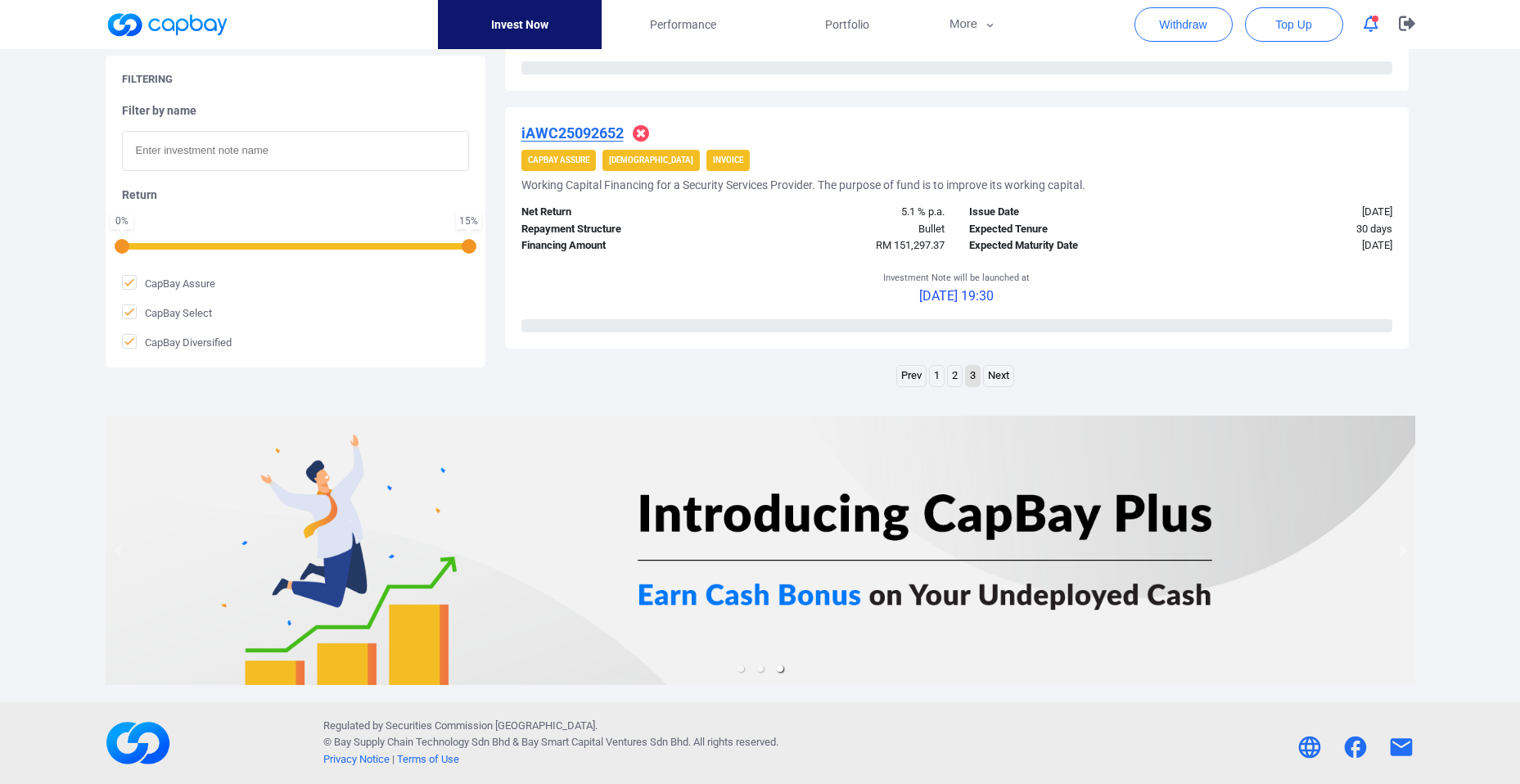
click at [953, 380] on link "2" at bounding box center [955, 376] width 14 height 20
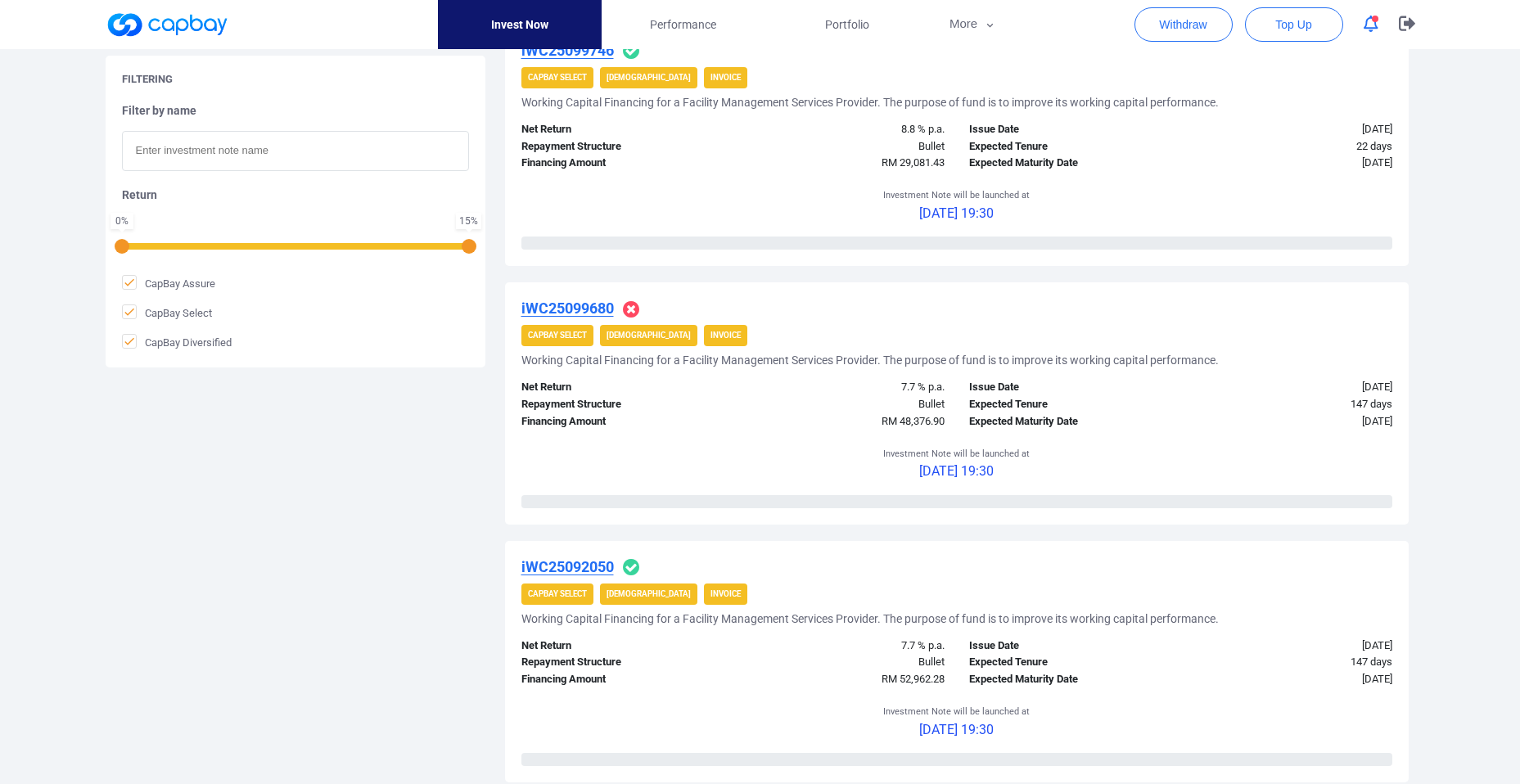
scroll to position [2611, 0]
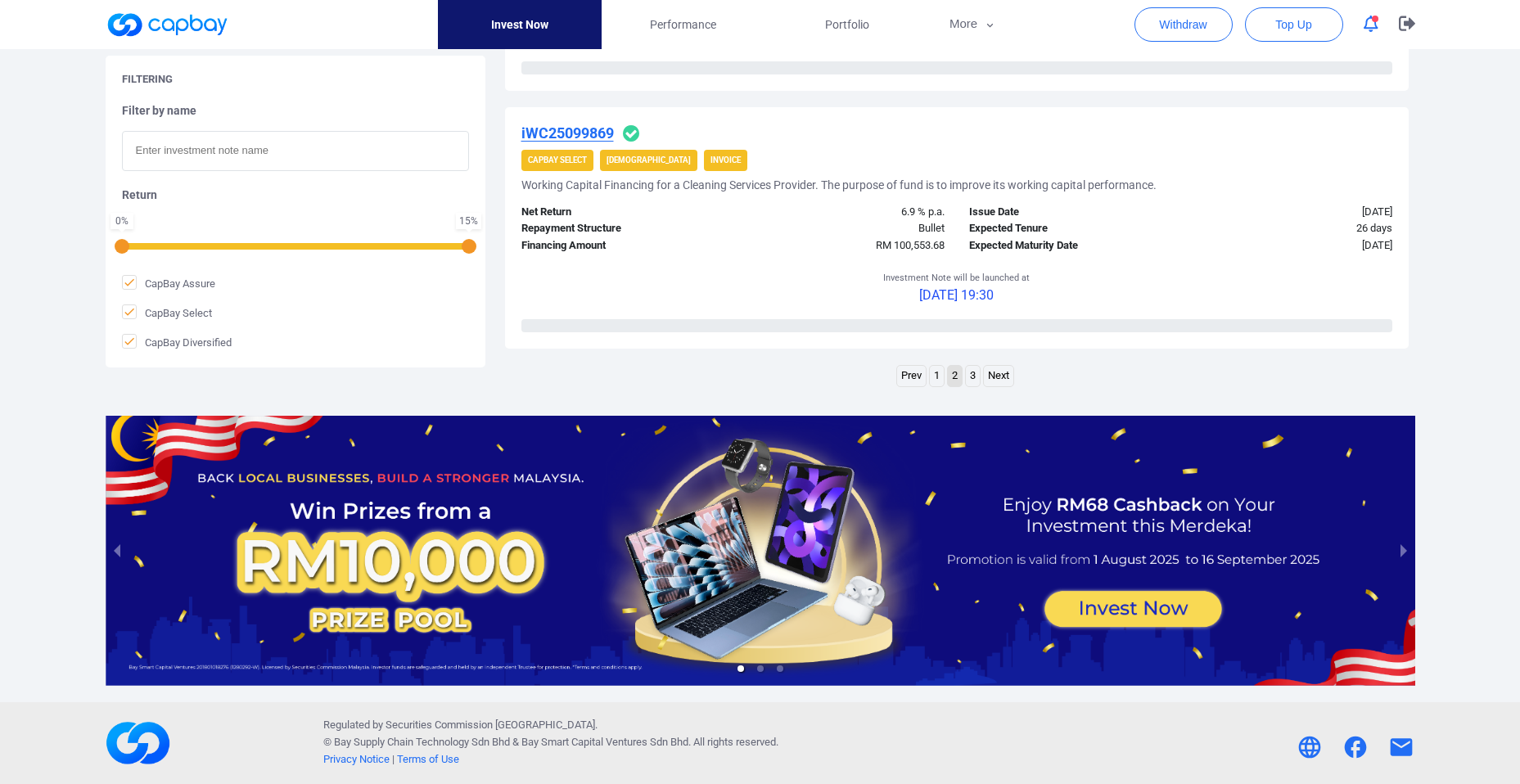
click at [936, 378] on link "1" at bounding box center [937, 376] width 14 height 20
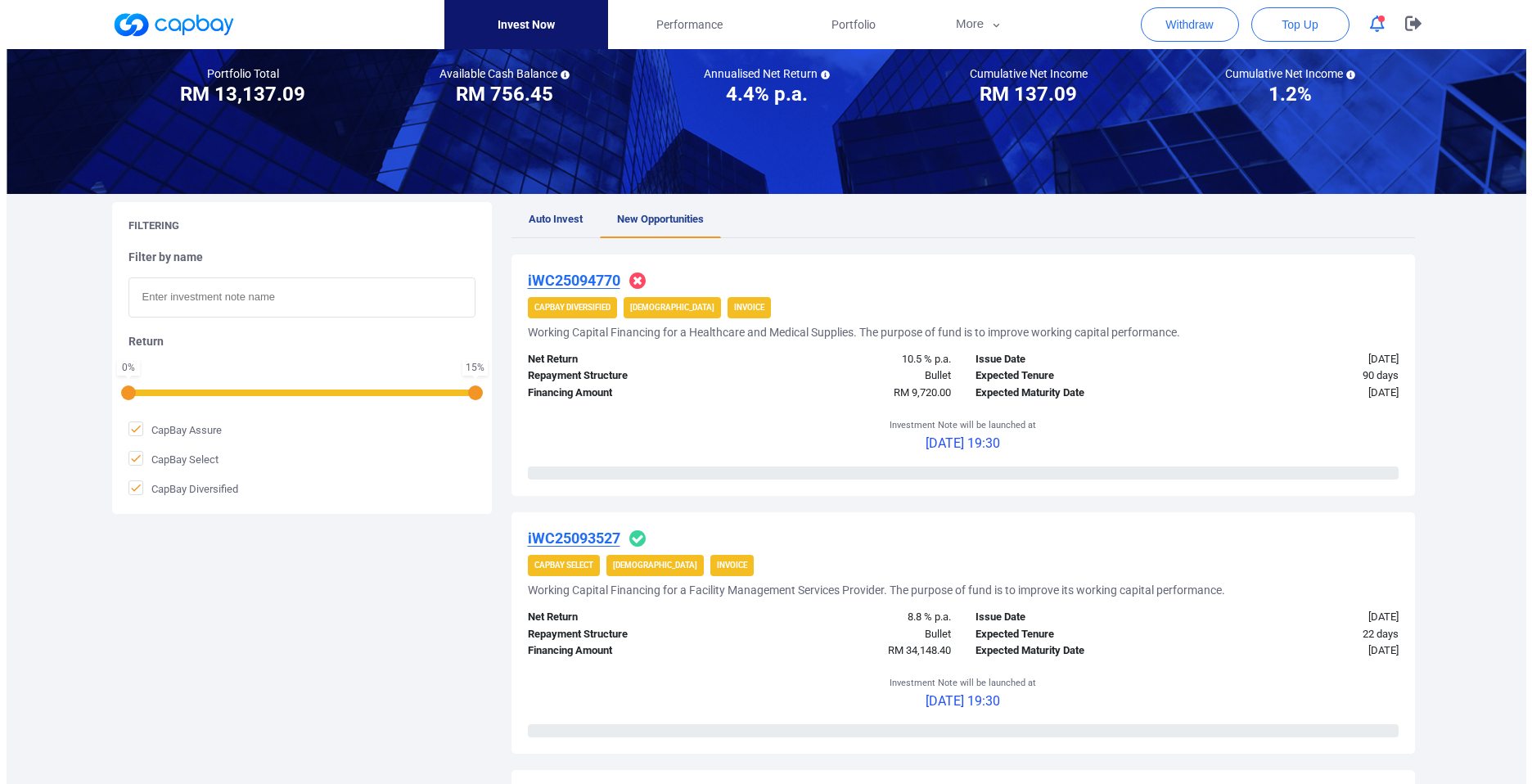
scroll to position [0, 0]
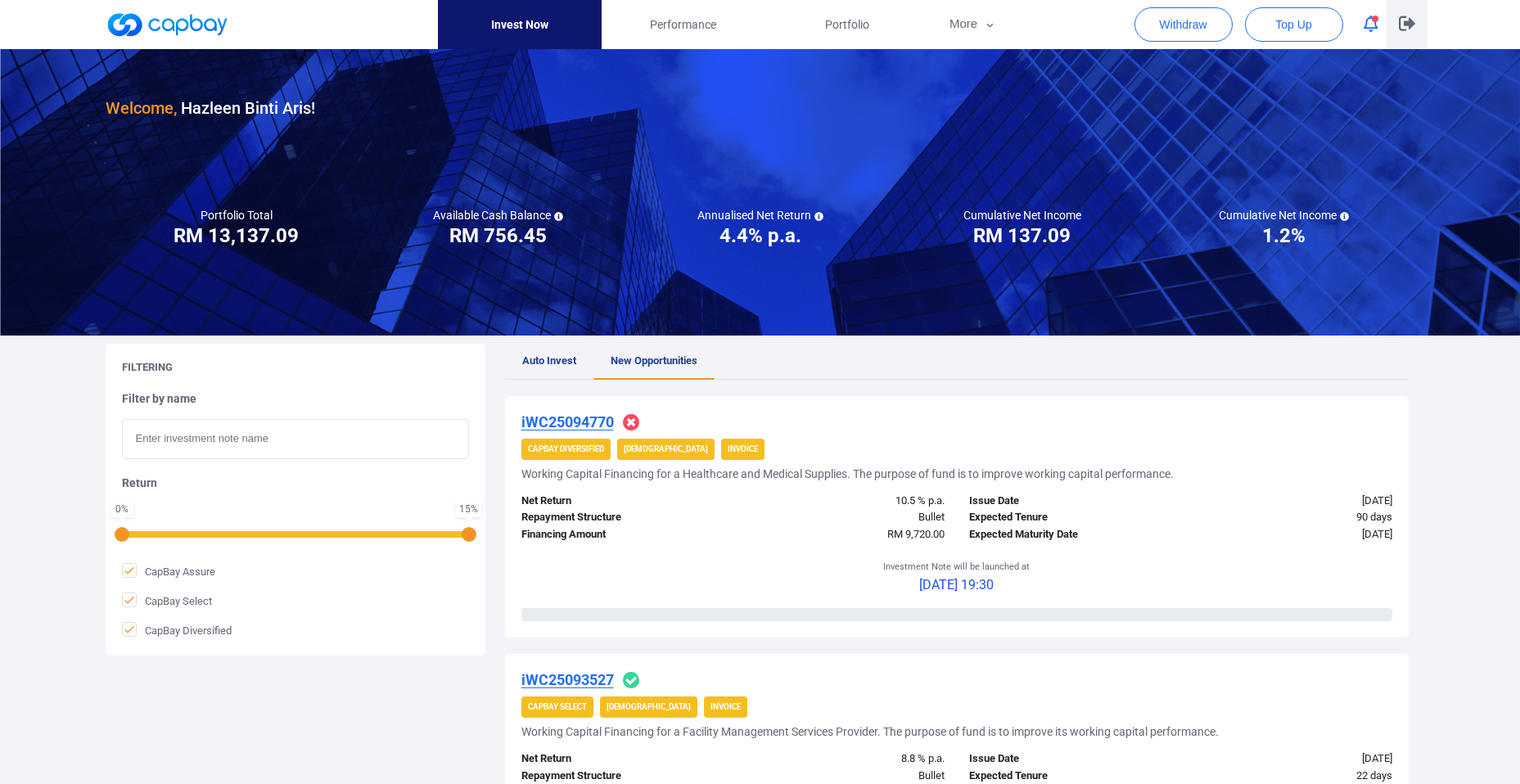
click at [1409, 21] on icon "button" at bounding box center [1407, 24] width 17 height 15
